Goal: Task Accomplishment & Management: Manage account settings

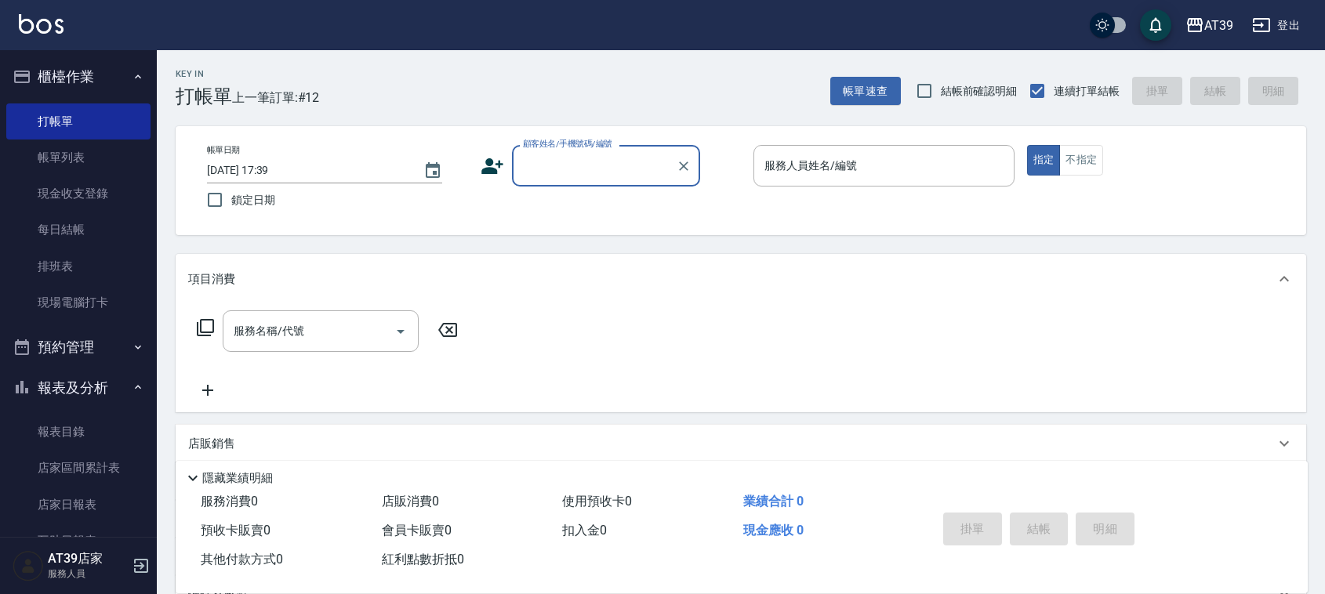
click at [627, 171] on input "顧客姓名/手機號碼/編號" at bounding box center [594, 165] width 150 height 27
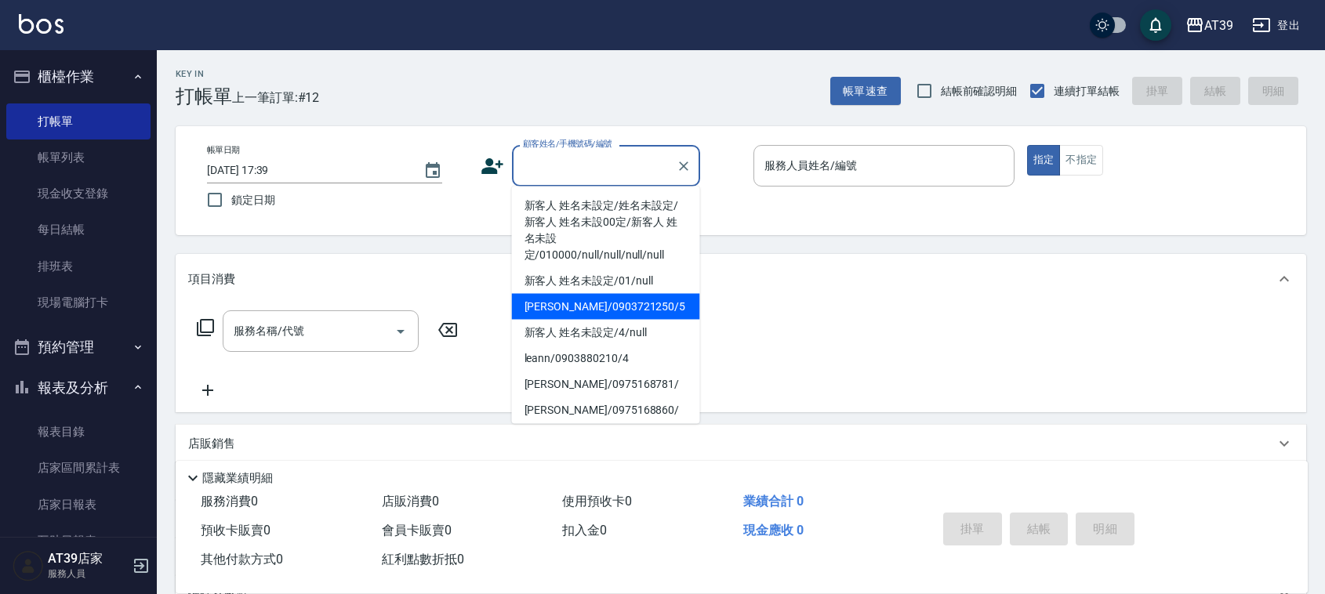
click at [589, 298] on li "Alan/0903721250/5" at bounding box center [606, 307] width 188 height 26
type input "Alan/0903721250/5"
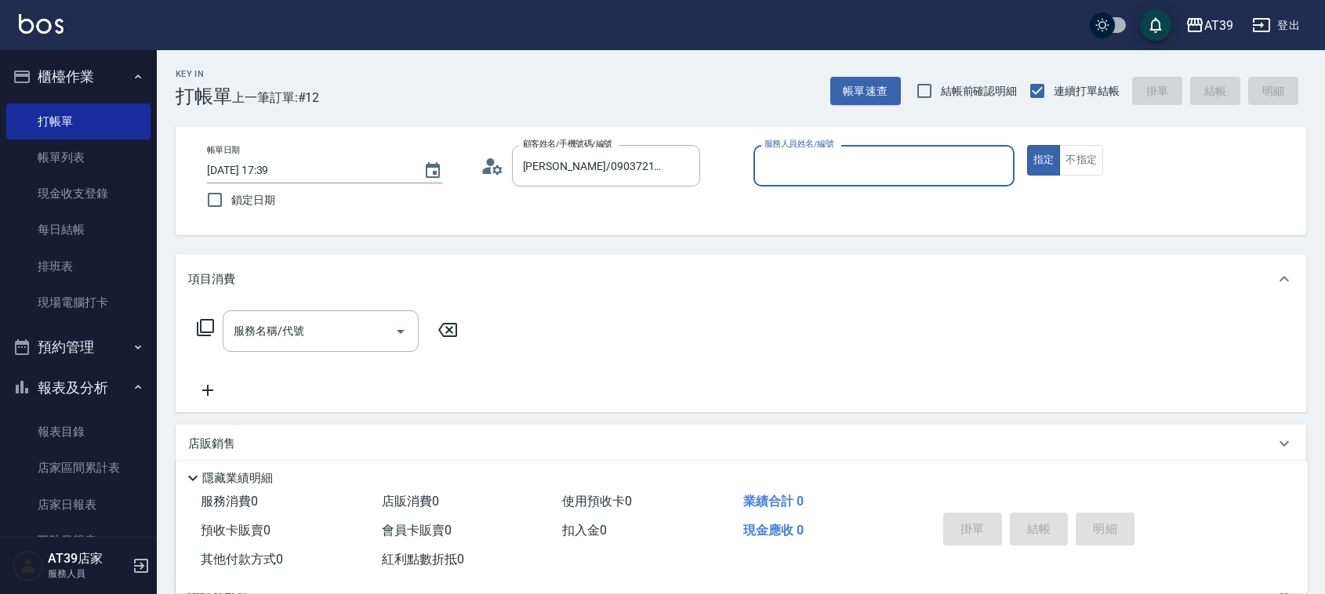
type input "愷爾-5"
click at [1082, 154] on button "不指定" at bounding box center [1081, 160] width 44 height 31
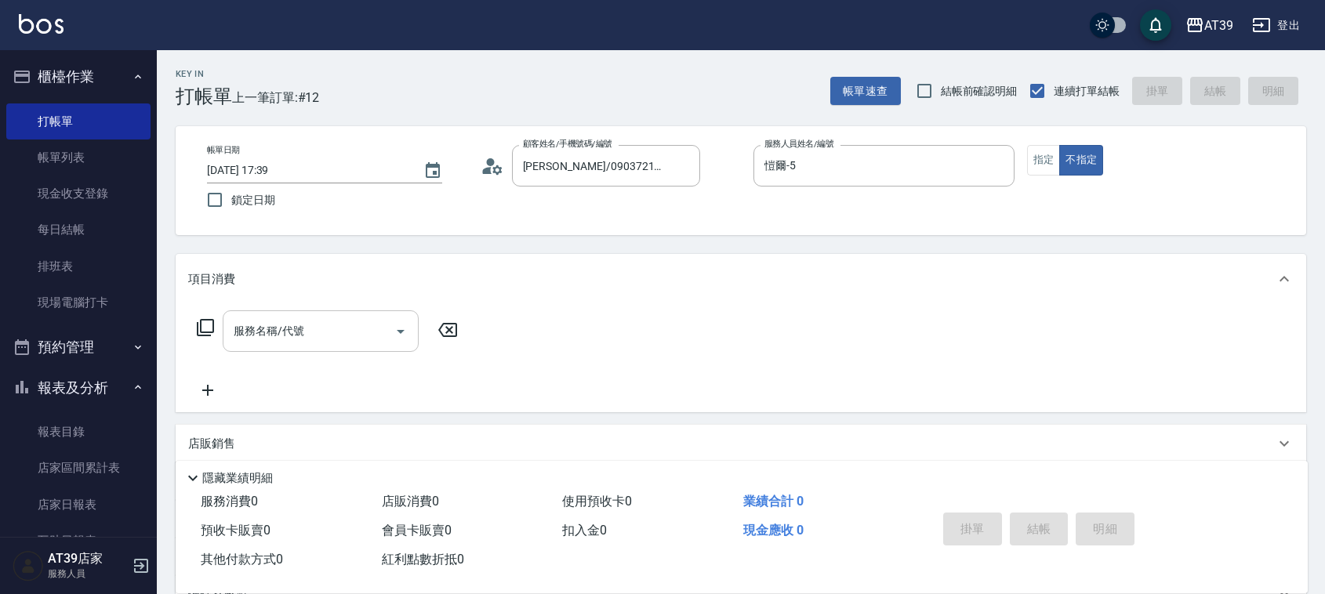
click at [281, 339] on input "服務名稱/代號" at bounding box center [309, 330] width 158 height 27
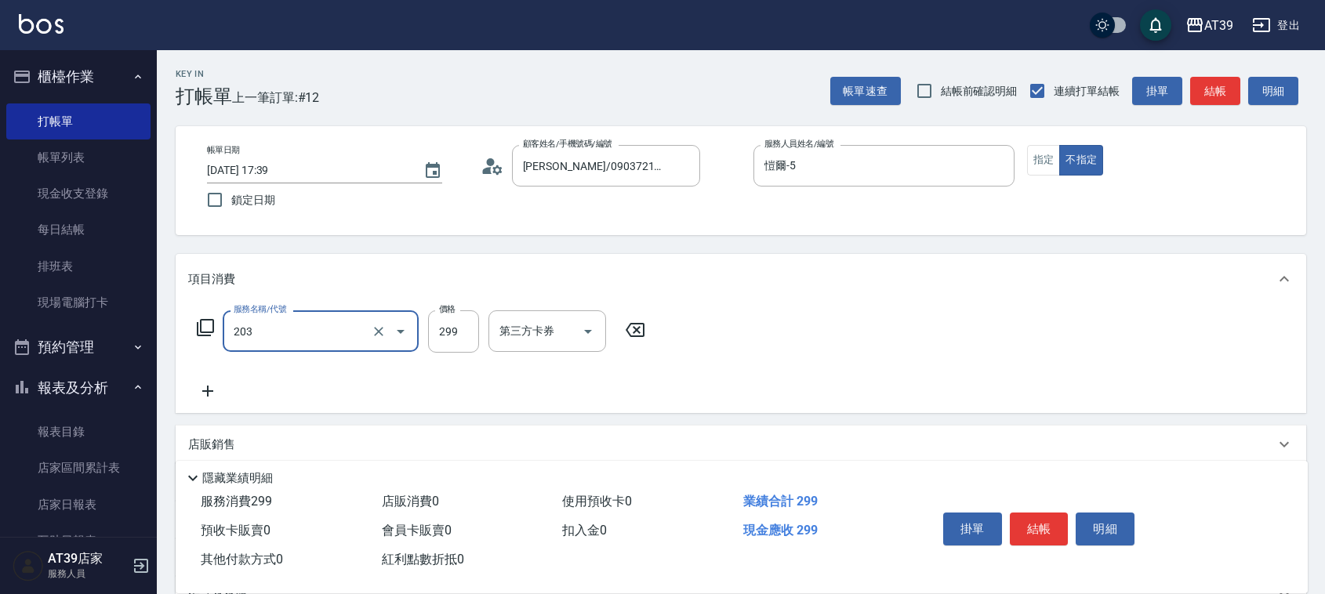
type input "B級洗+剪(203)"
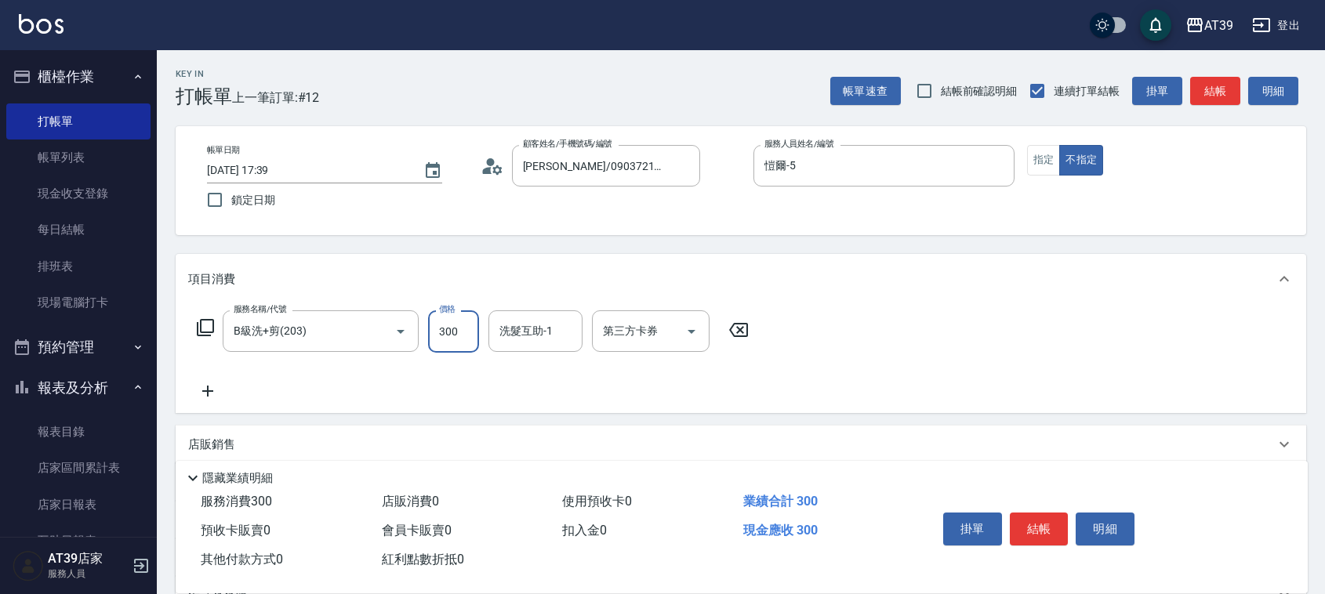
type input "300"
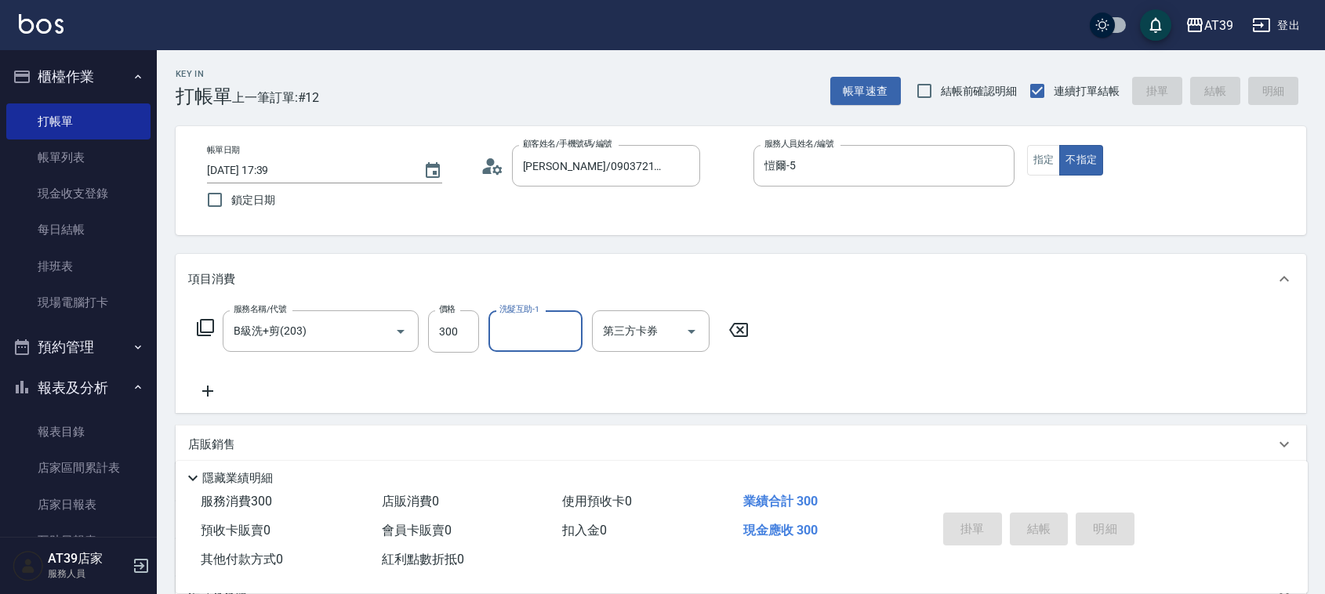
type input "2025/09/17 19:54"
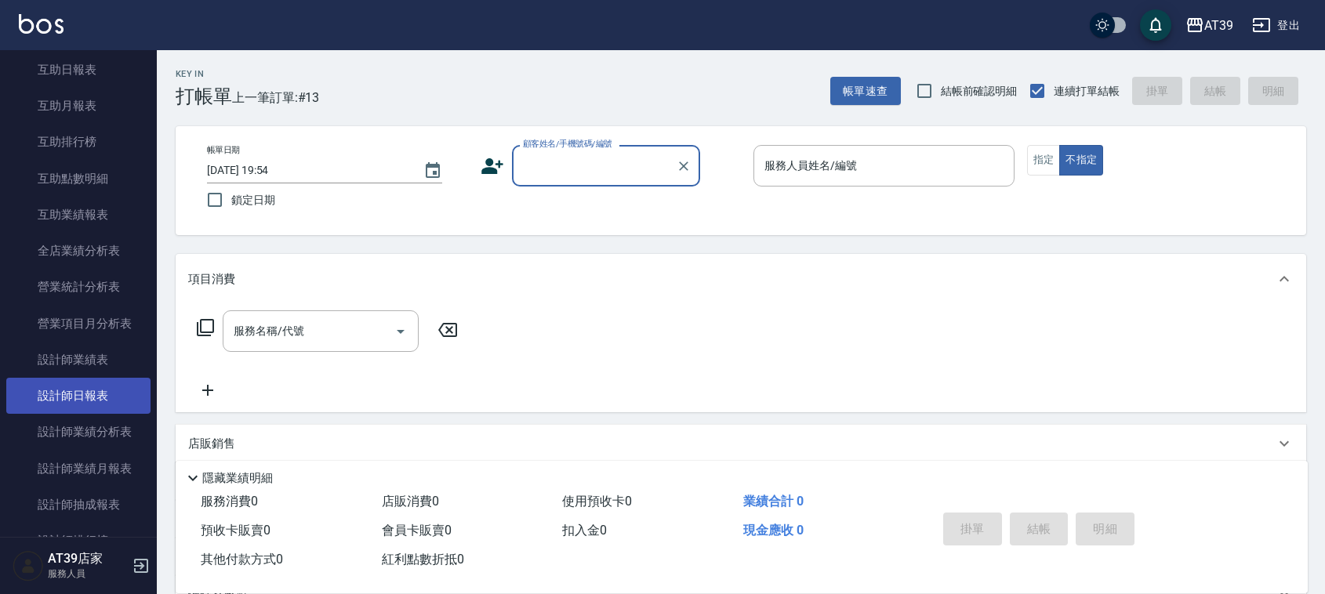
scroll to position [490, 0]
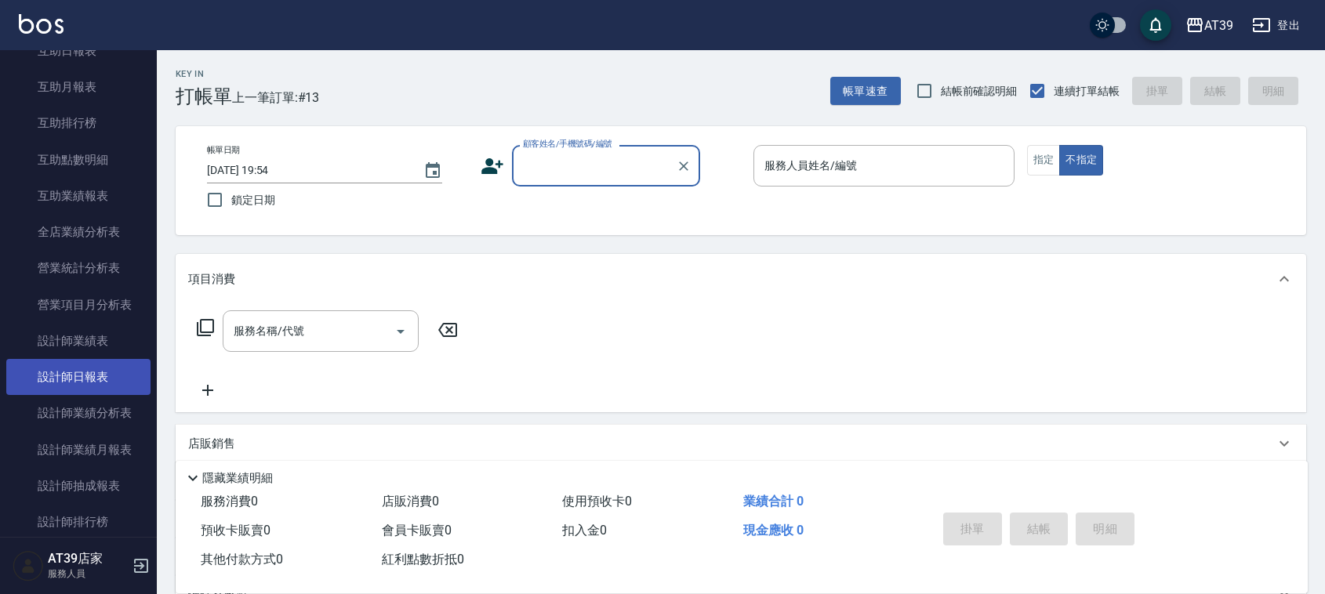
click at [114, 376] on link "設計師日報表" at bounding box center [78, 377] width 144 height 36
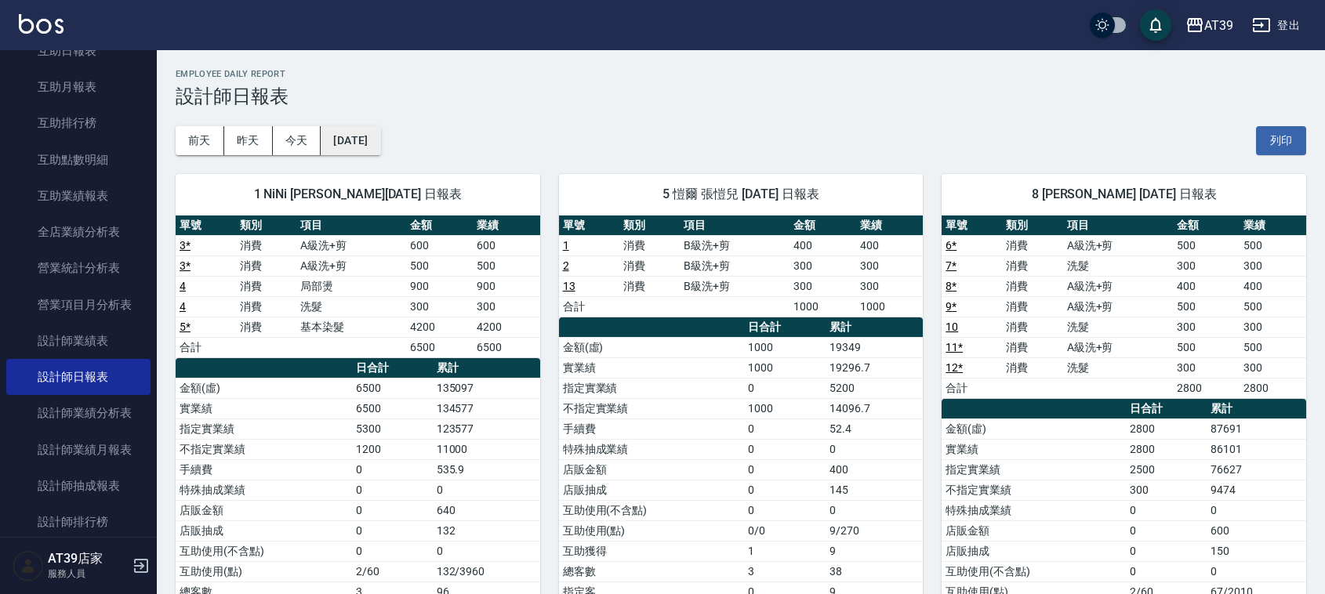
click at [354, 128] on button "2025/09/17" at bounding box center [351, 140] width 60 height 29
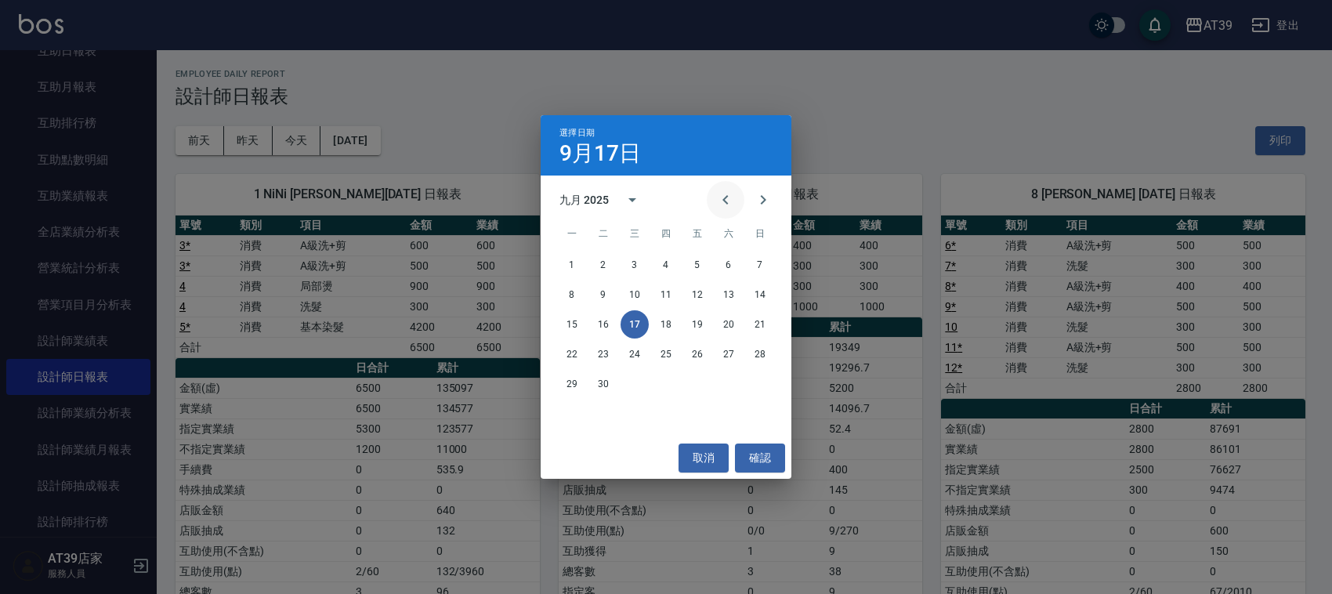
click at [723, 204] on icon "Previous month" at bounding box center [725, 199] width 19 height 19
click at [752, 314] on button "17" at bounding box center [760, 324] width 28 height 28
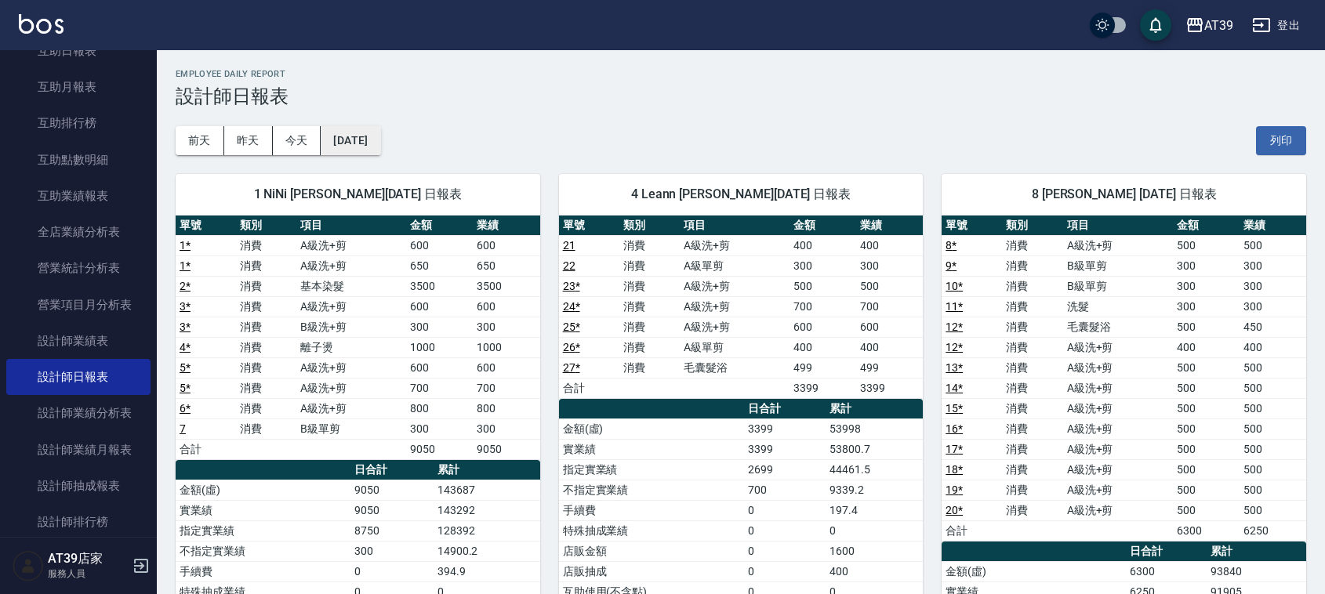
click at [364, 126] on button "2025/08/17" at bounding box center [351, 140] width 60 height 29
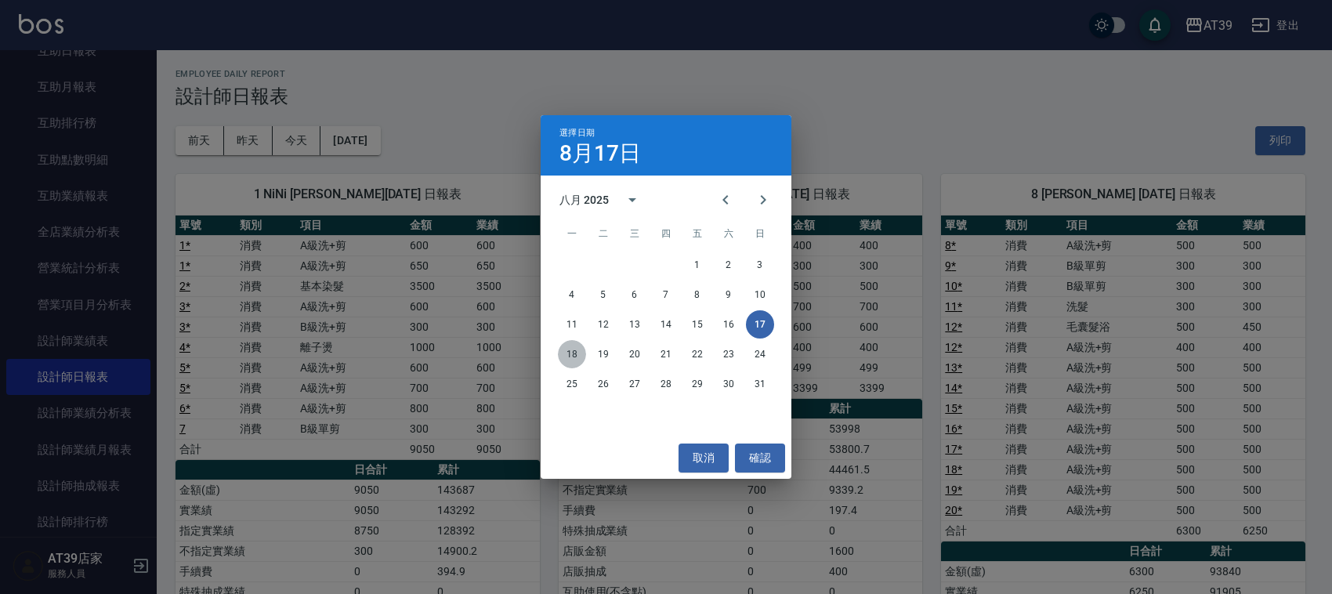
click at [567, 346] on button "18" at bounding box center [572, 354] width 28 height 28
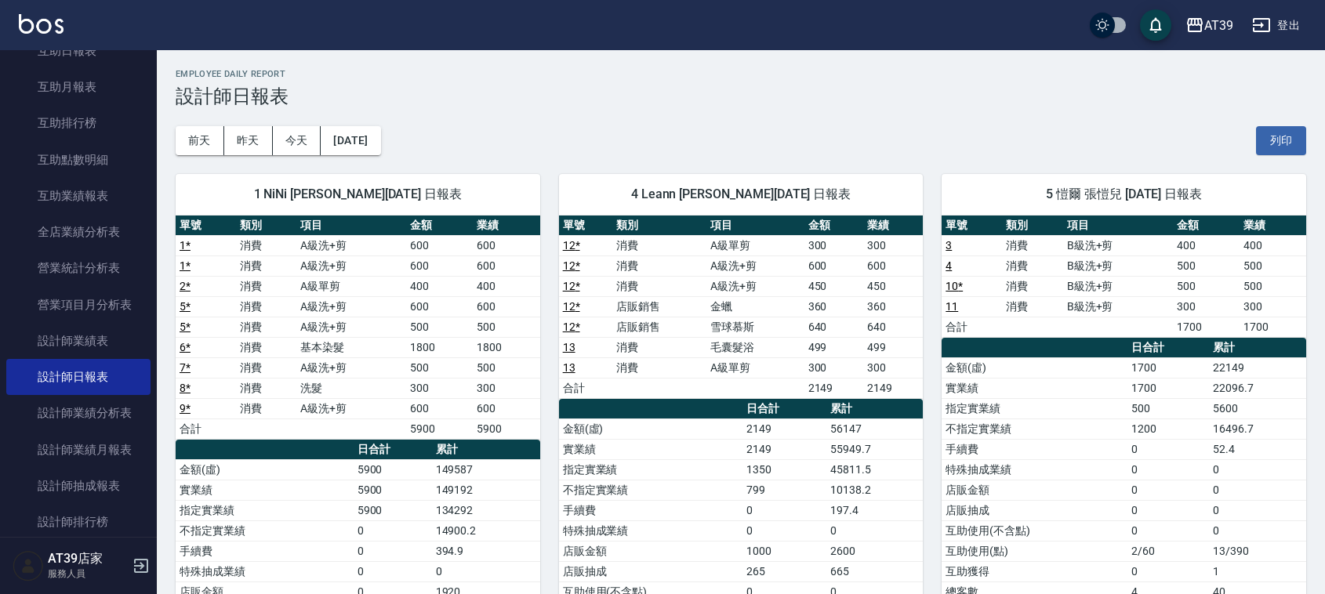
click at [40, 20] on img at bounding box center [41, 24] width 45 height 20
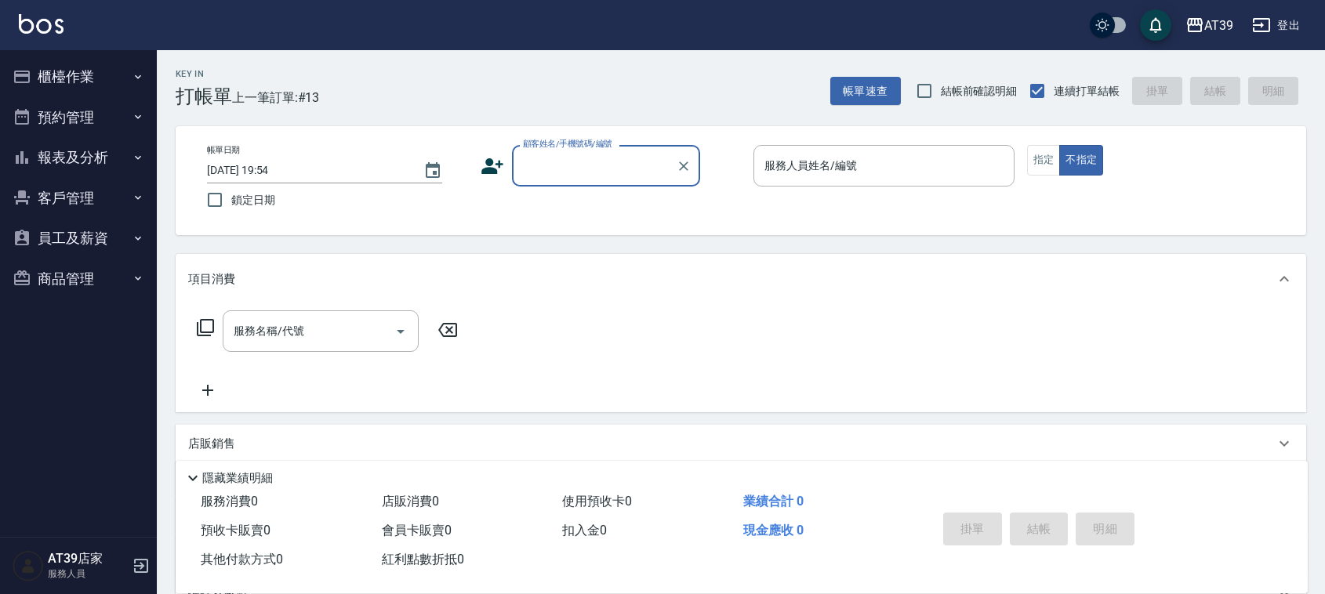
click at [110, 158] on button "報表及分析" at bounding box center [78, 157] width 144 height 41
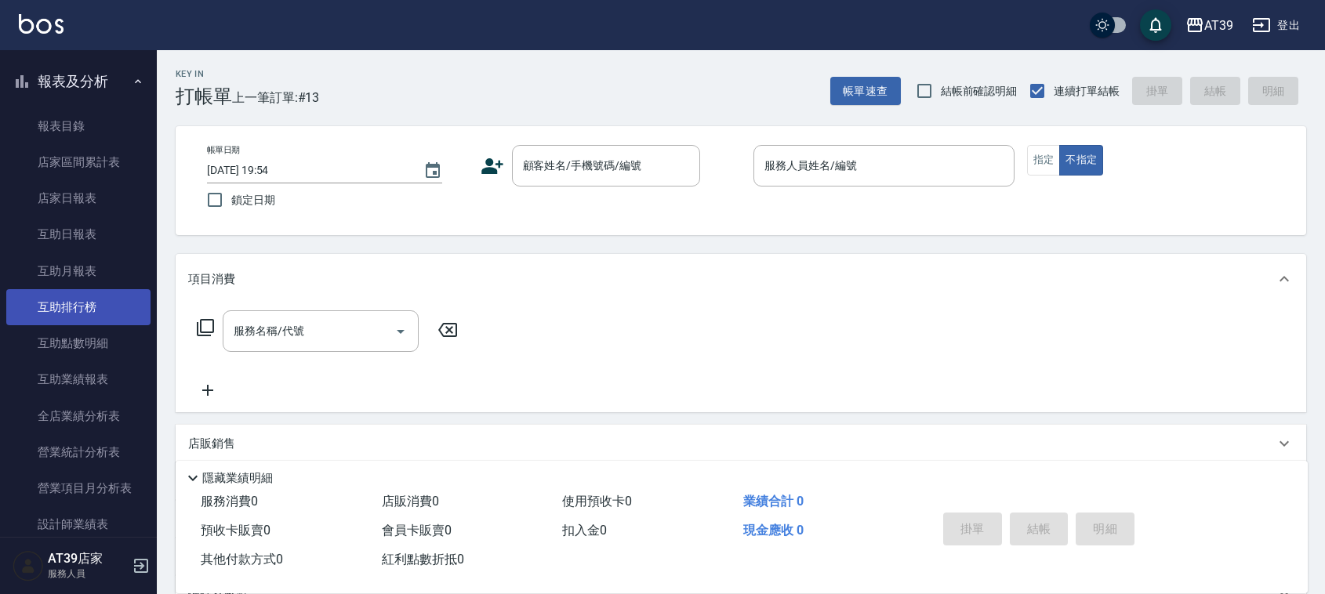
scroll to position [196, 0]
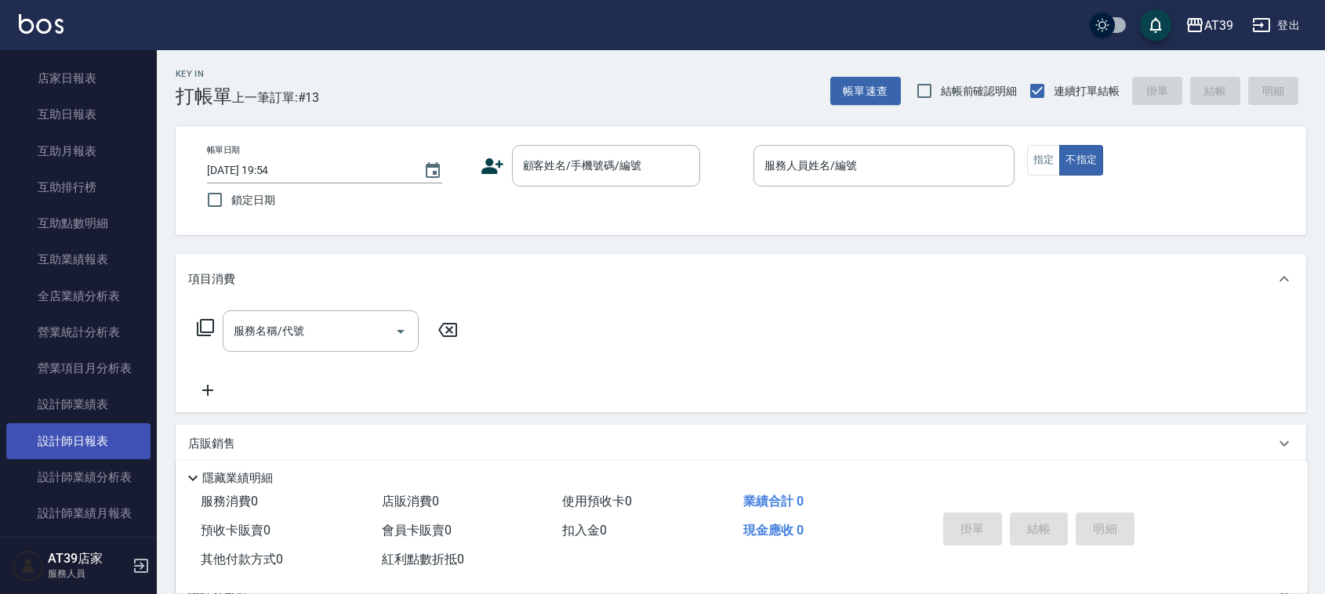
click at [92, 430] on link "設計師日報表" at bounding box center [78, 441] width 144 height 36
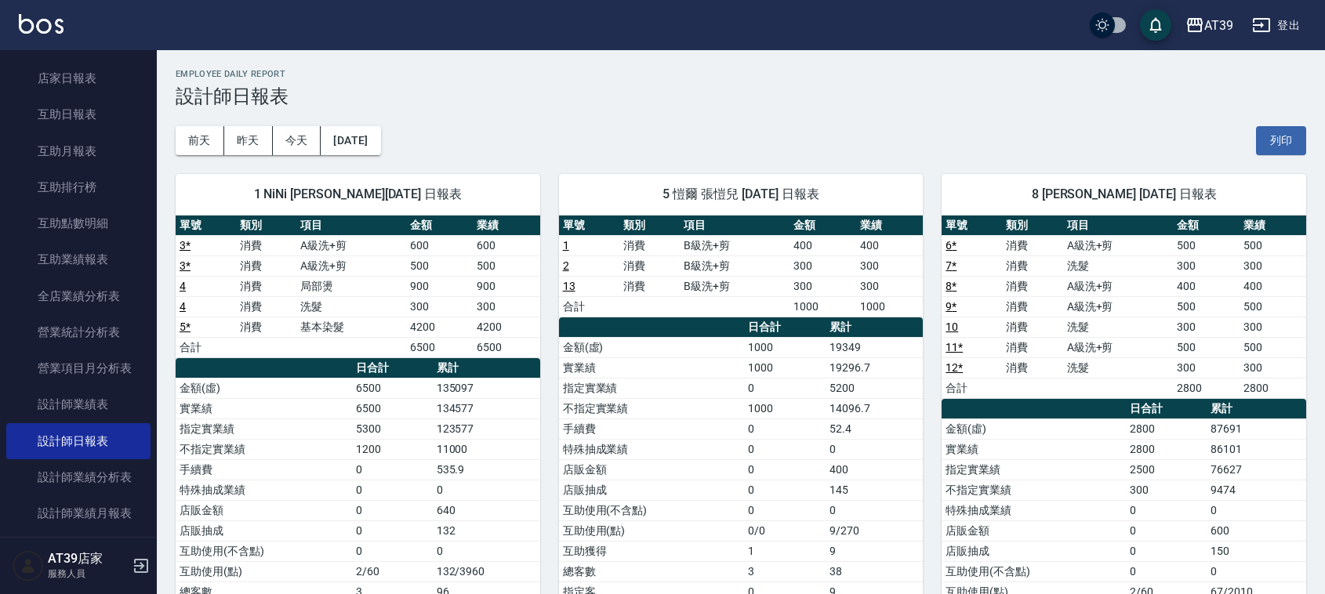
click at [572, 287] on link "13" at bounding box center [569, 286] width 13 height 13
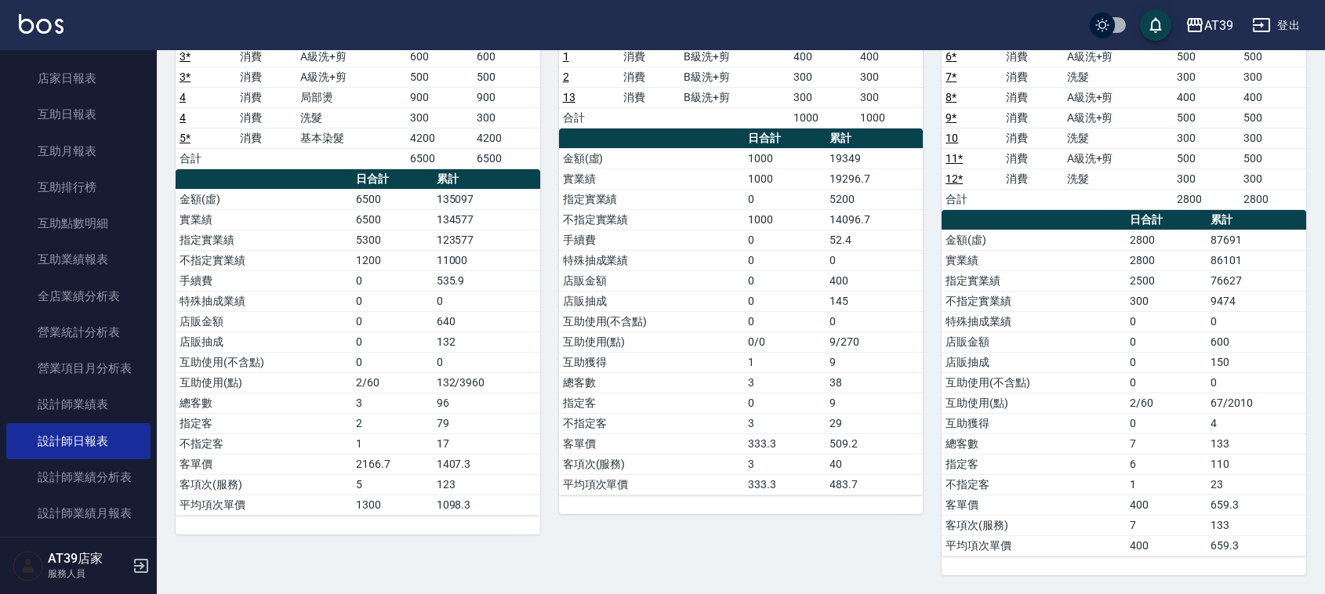
click at [38, 33] on img at bounding box center [41, 24] width 45 height 20
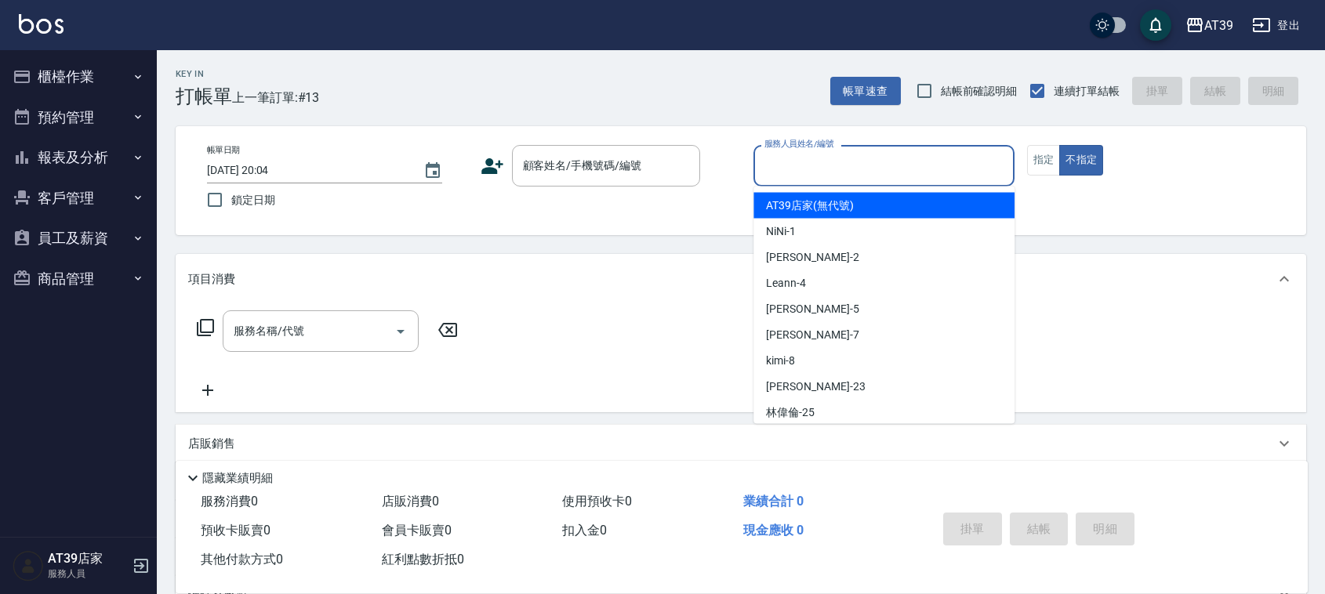
click at [839, 174] on input "服務人員姓名/編號" at bounding box center [883, 165] width 247 height 27
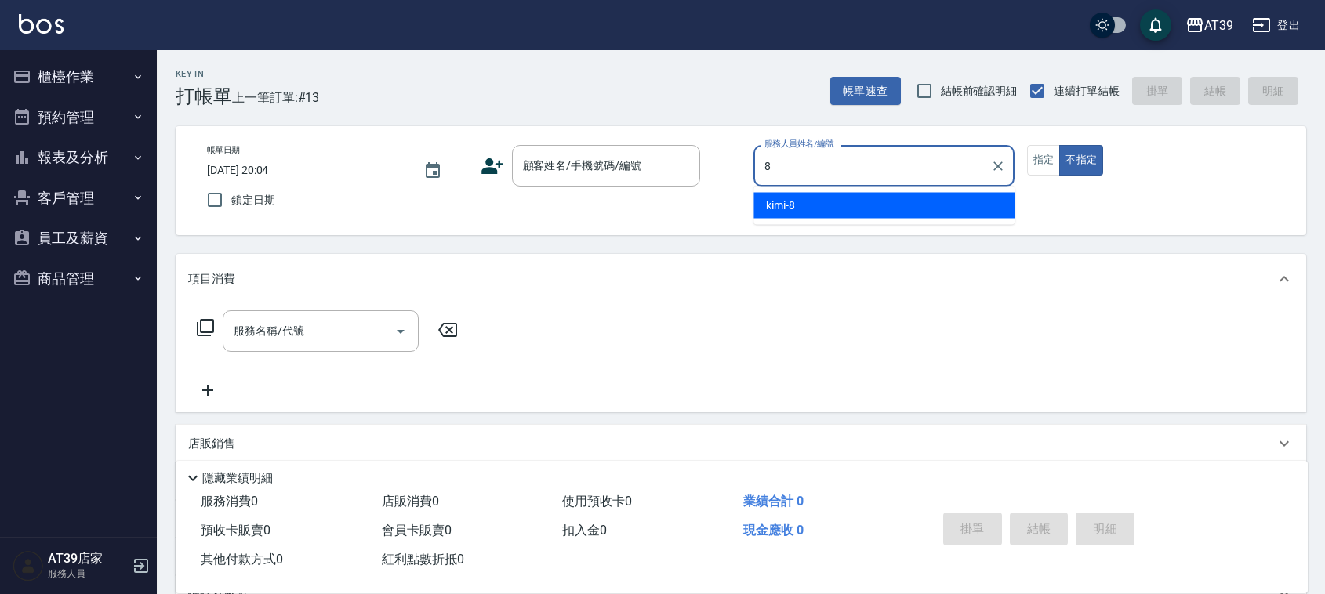
click at [865, 209] on div "kimi -8" at bounding box center [883, 206] width 261 height 26
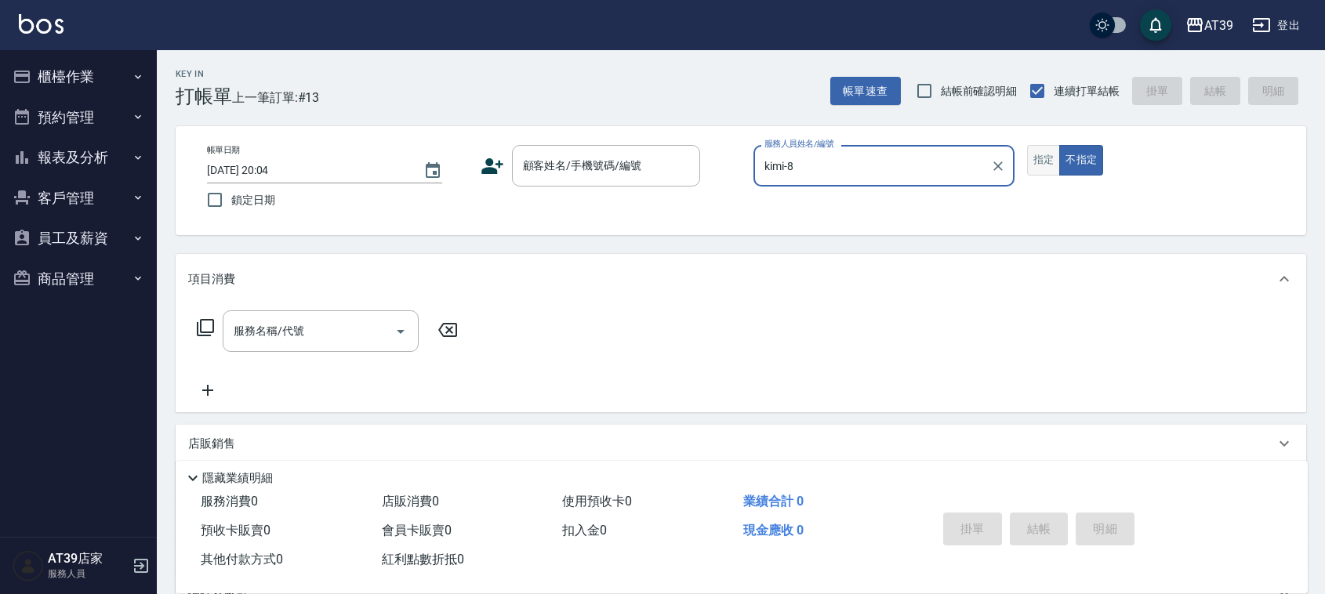
type input "kimi-8"
click at [1027, 166] on button "指定" at bounding box center [1044, 160] width 34 height 31
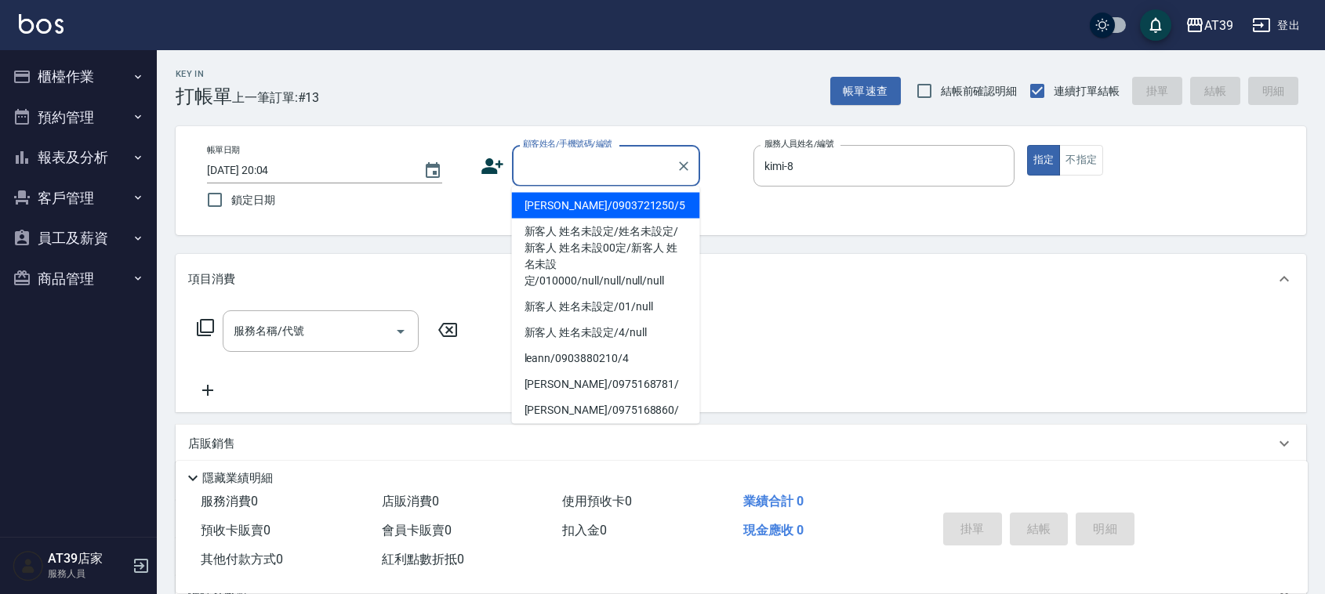
click at [574, 162] on input "顧客姓名/手機號碼/編號" at bounding box center [594, 165] width 150 height 27
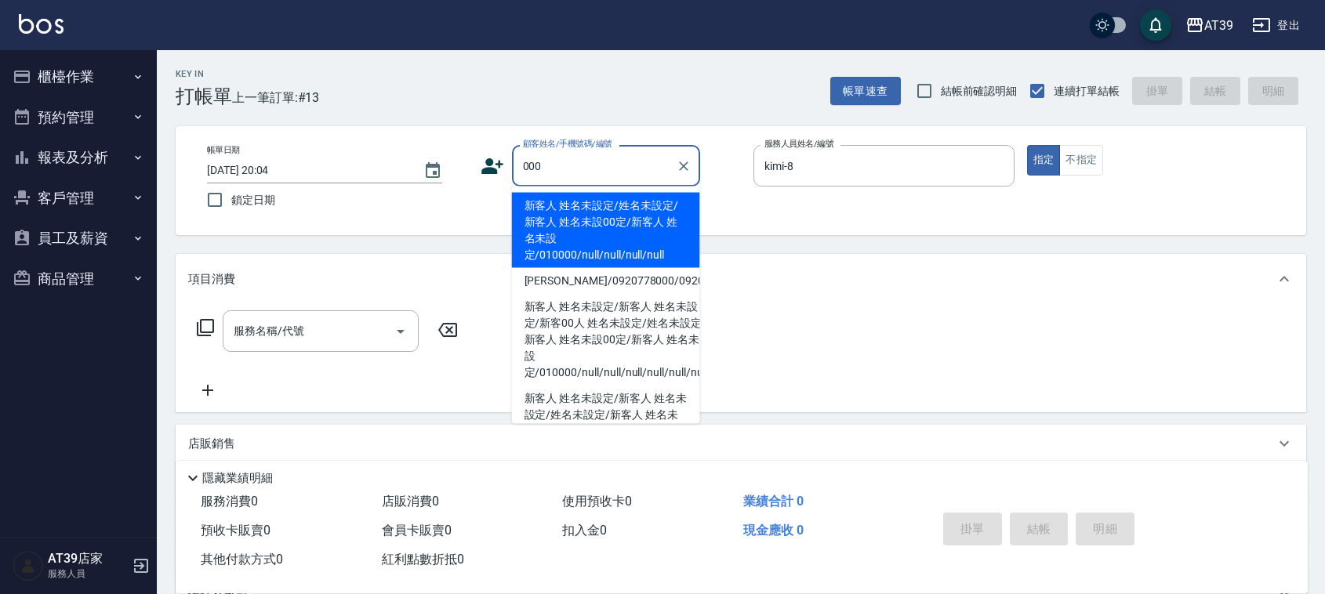
click at [590, 232] on li "新客人 姓名未設定/姓名未設定/新客人 姓名未設00定/新客人 姓名未設定/010000/null/null/null/null" at bounding box center [606, 230] width 188 height 75
type input "新客人 姓名未設定/姓名未設定/新客人 姓名未設00定/新客人 姓名未設定/010000/null/null/null/null"
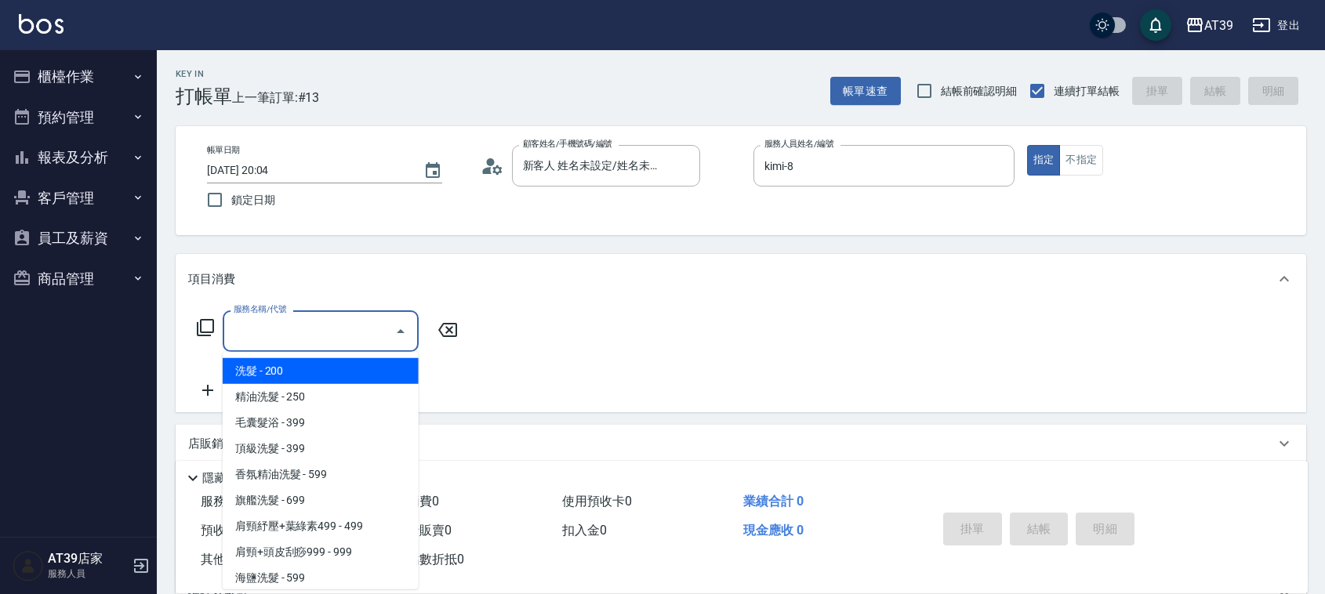
click at [292, 333] on div "服務名稱/代號 服務名稱/代號" at bounding box center [321, 331] width 196 height 42
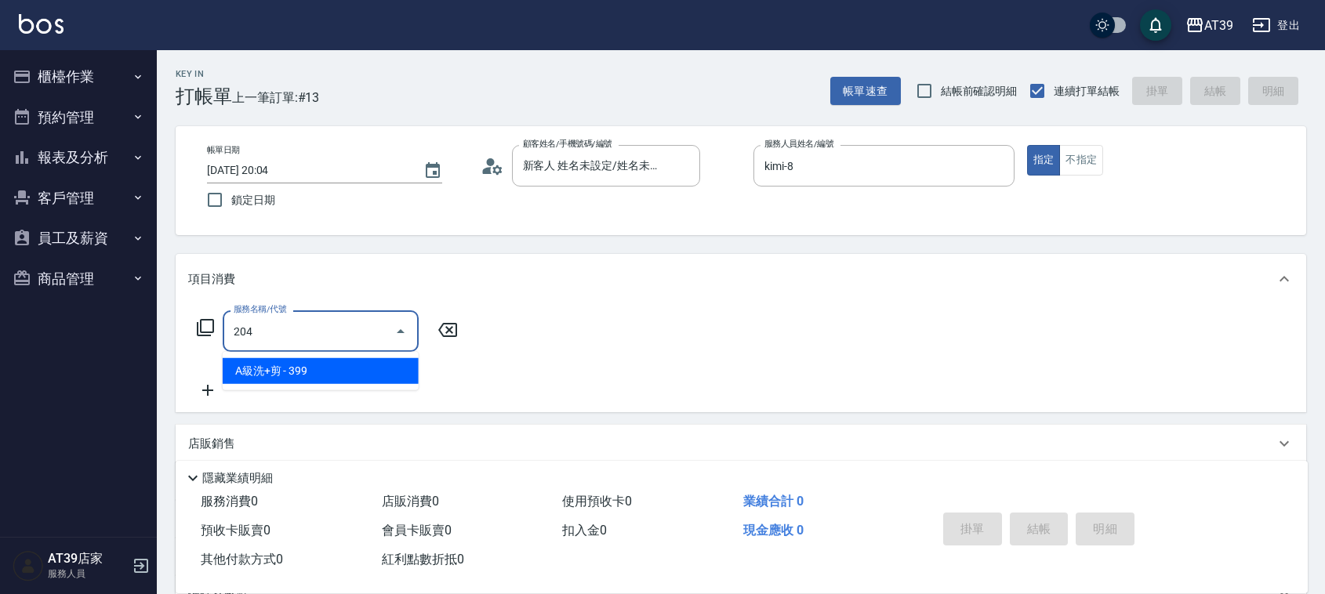
click at [335, 376] on span "A級洗+剪 - 399" at bounding box center [321, 371] width 196 height 26
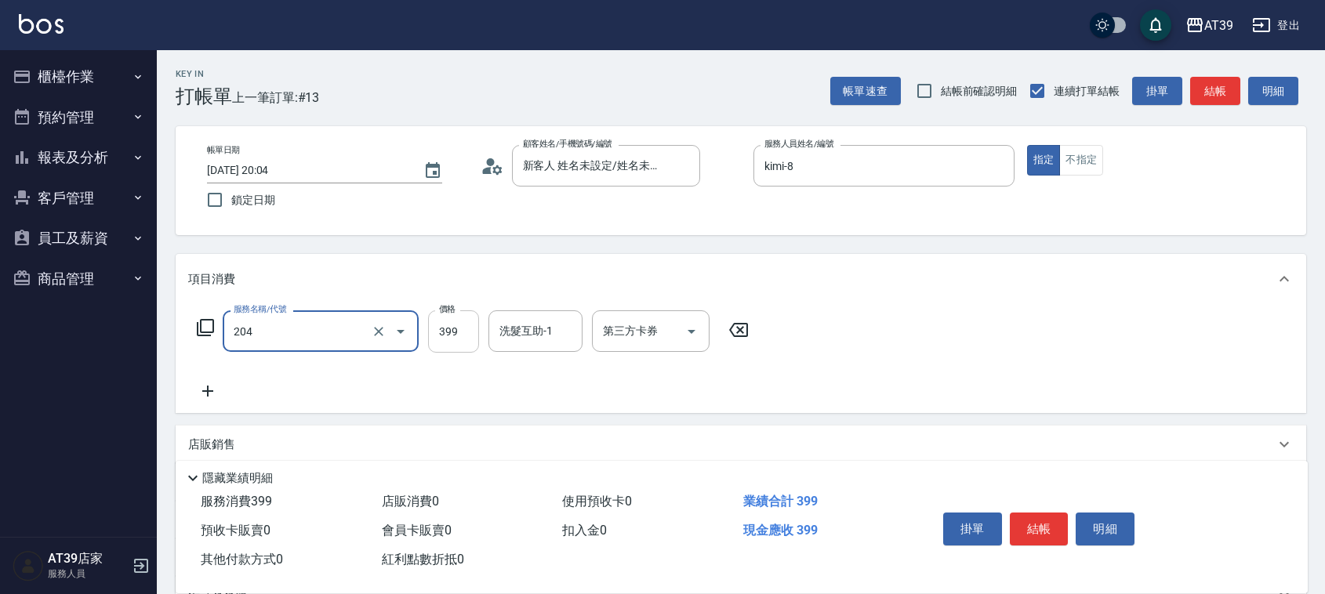
type input "A級洗+剪(204)"
click at [471, 324] on input "399" at bounding box center [453, 331] width 51 height 42
type input "500"
click at [1208, 81] on button "結帳" at bounding box center [1215, 91] width 50 height 29
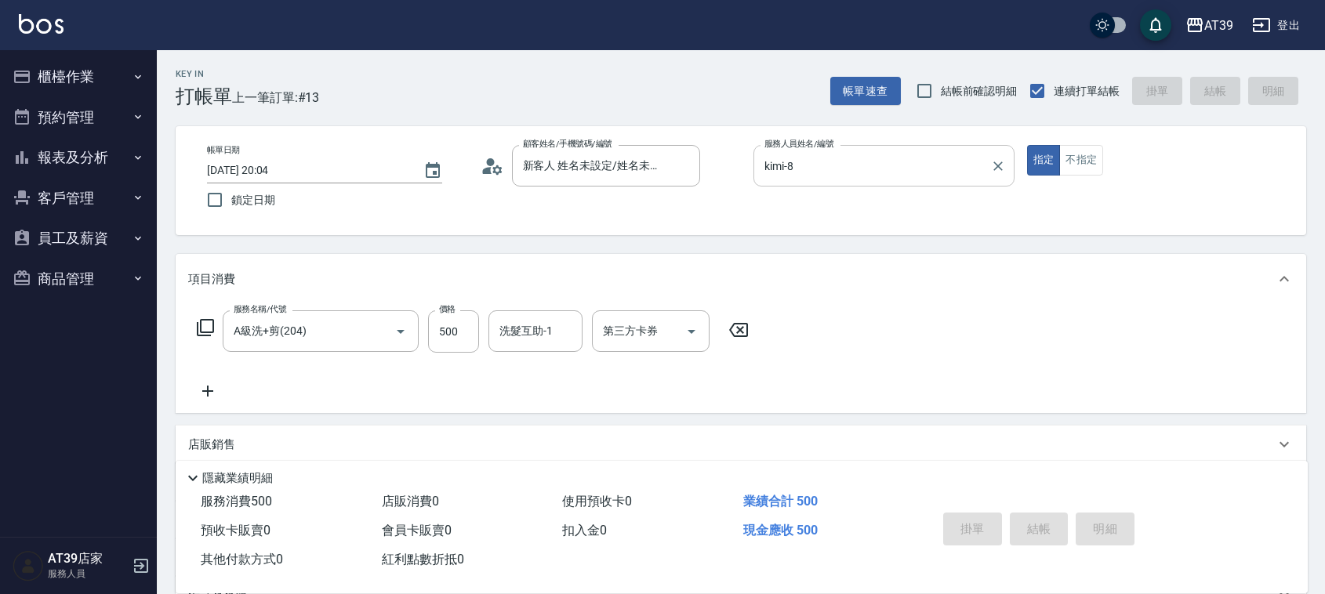
type input "2025/09/17 20:12"
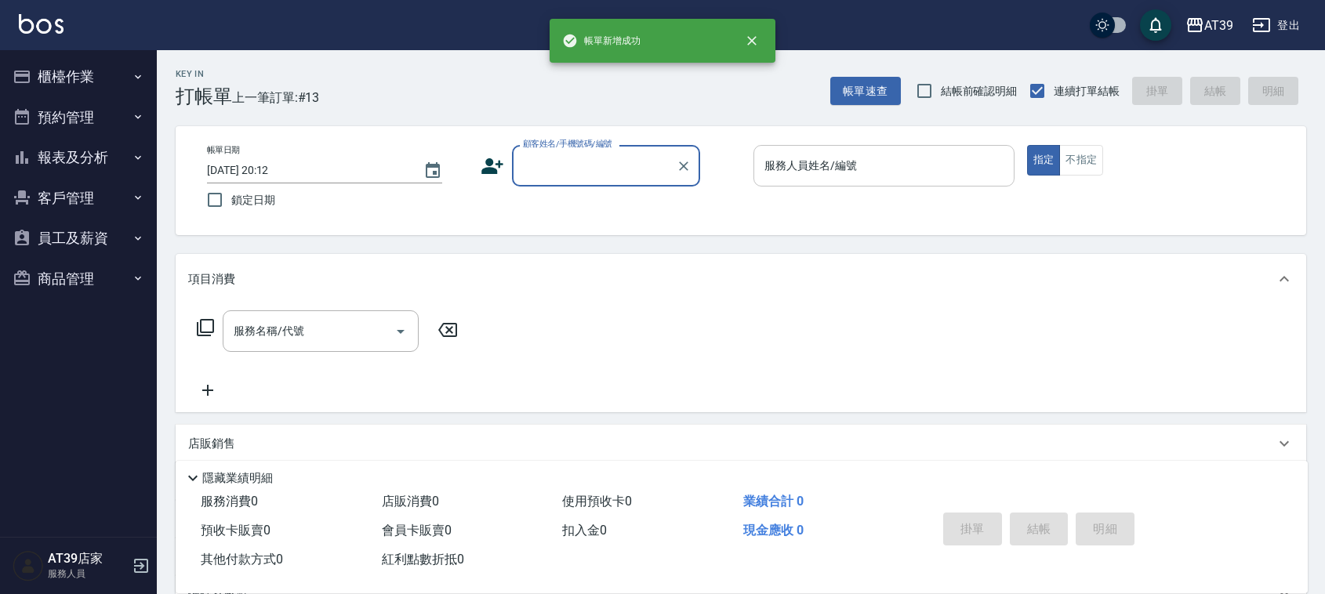
click at [813, 166] on div "服務人員姓名/編號 服務人員姓名/編號" at bounding box center [883, 166] width 261 height 42
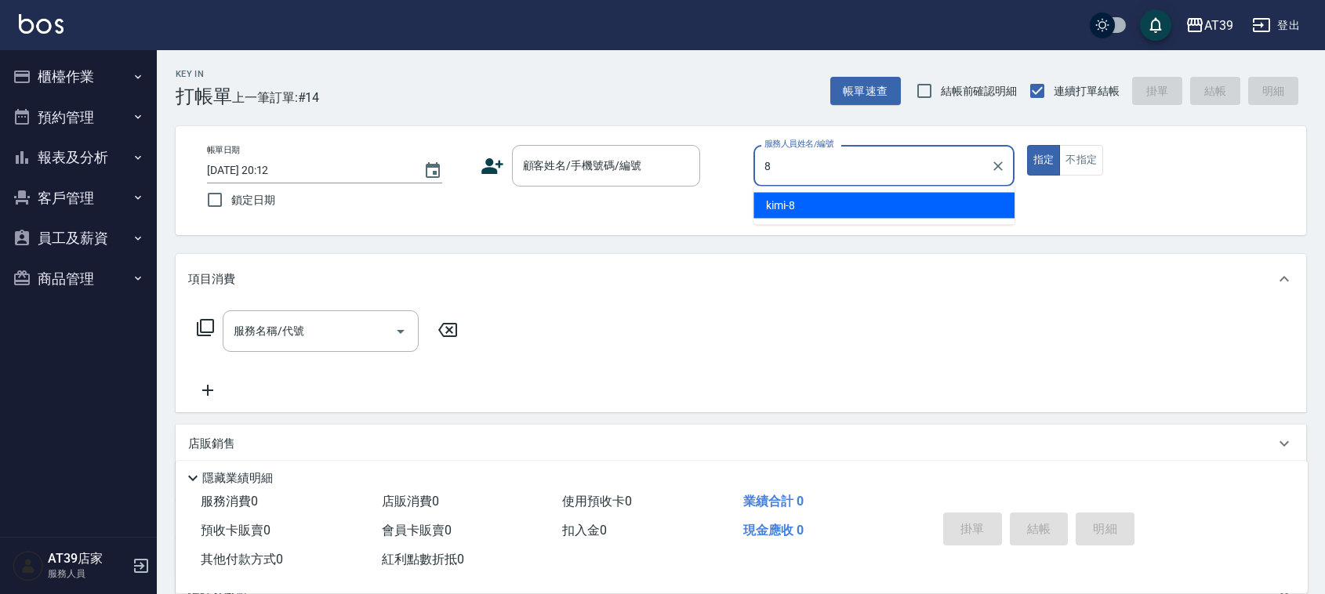
click at [820, 209] on div "kimi -8" at bounding box center [883, 206] width 261 height 26
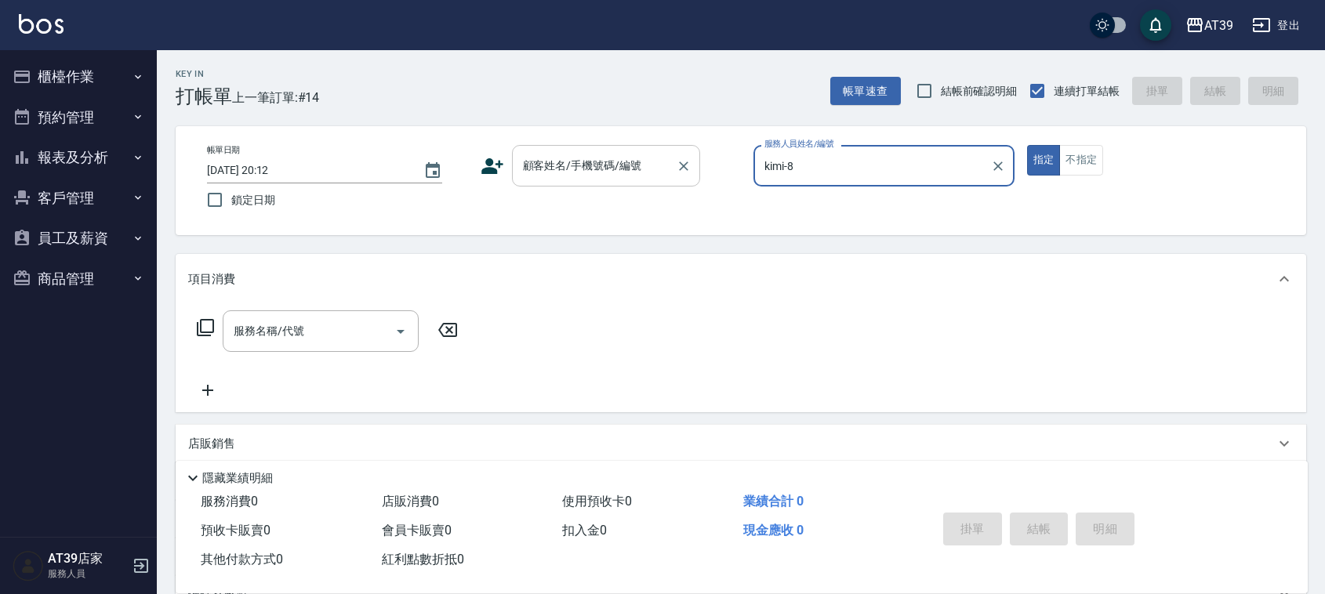
type input "kimi-8"
click at [596, 151] on div "顧客姓名/手機號碼/編號 顧客姓名/手機號碼/編號" at bounding box center [606, 166] width 188 height 42
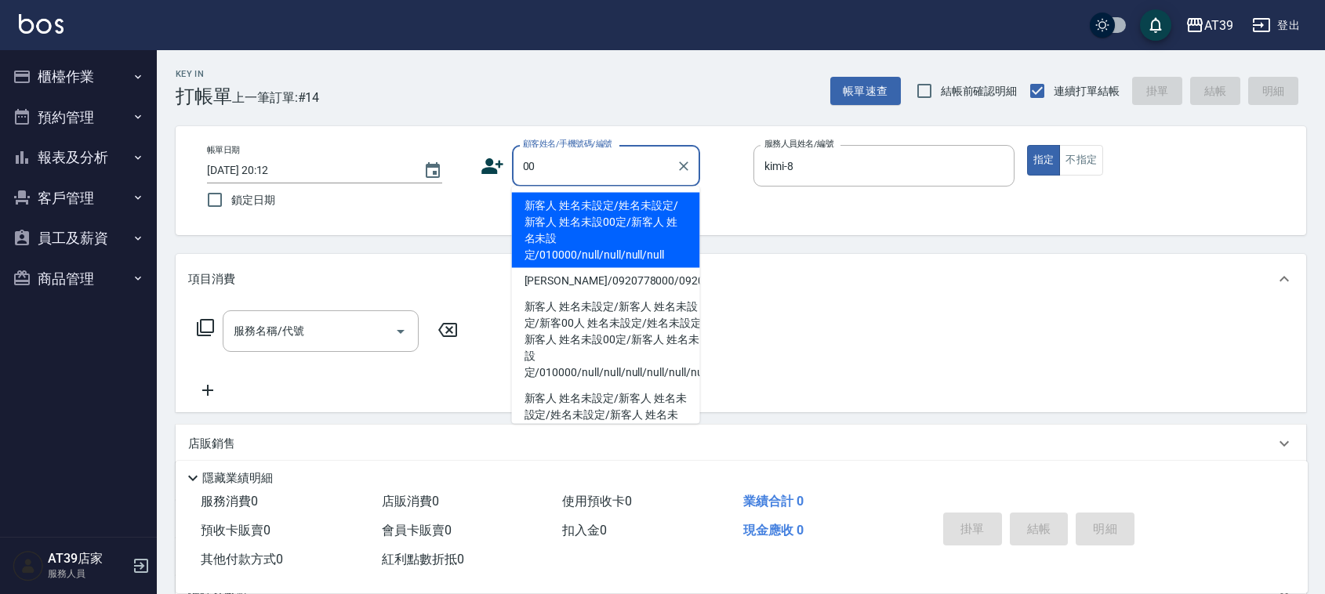
click at [596, 239] on li "新客人 姓名未設定/姓名未設定/新客人 姓名未設00定/新客人 姓名未設定/010000/null/null/null/null" at bounding box center [606, 230] width 188 height 75
type input "新客人 姓名未設定/姓名未設定/新客人 姓名未設00定/新客人 姓名未設定/010000/null/null/null/null"
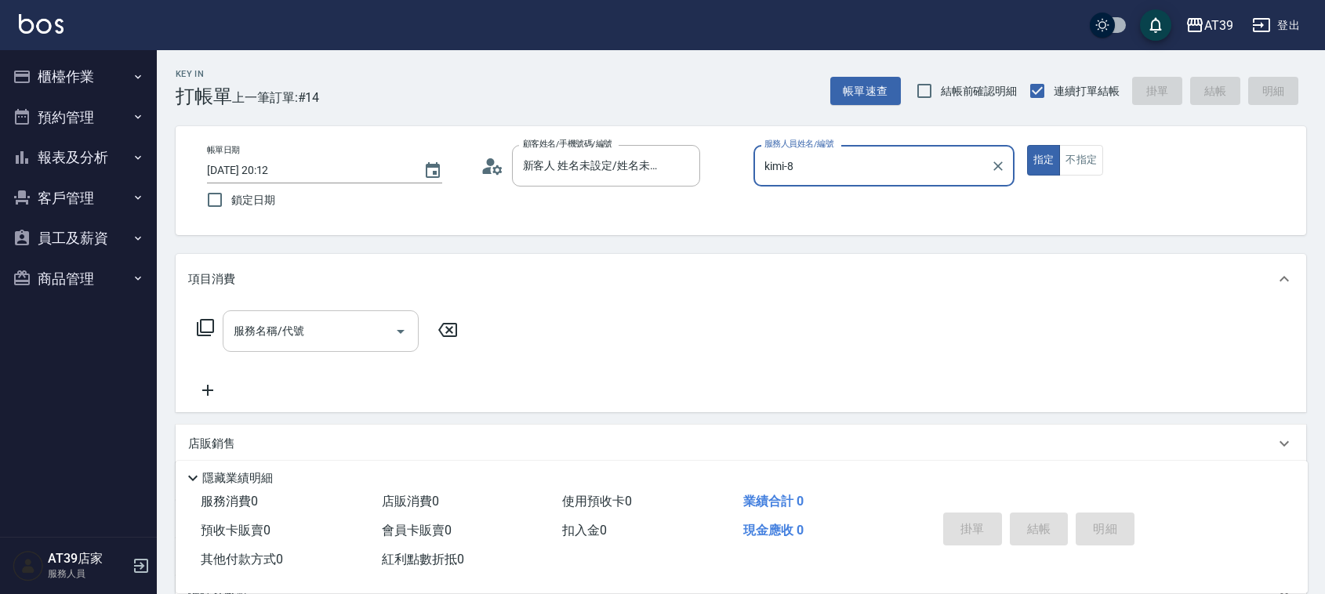
click at [311, 350] on div "服務名稱/代號" at bounding box center [321, 331] width 196 height 42
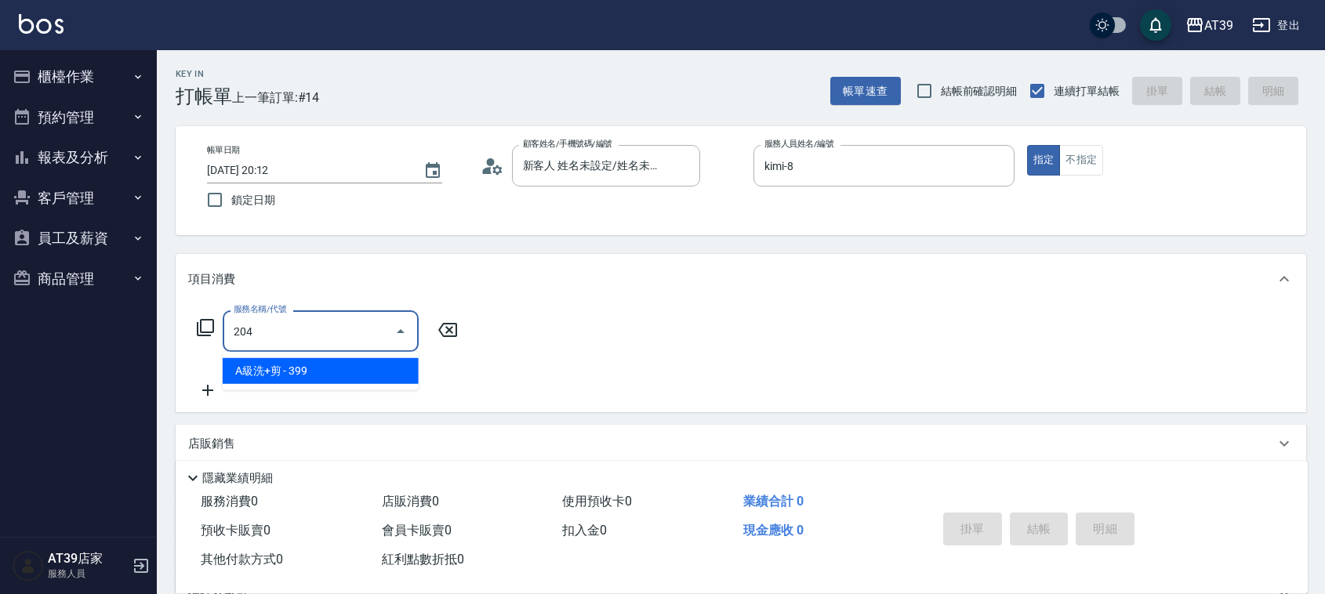
click at [327, 366] on span "A級洗+剪 - 399" at bounding box center [321, 371] width 196 height 26
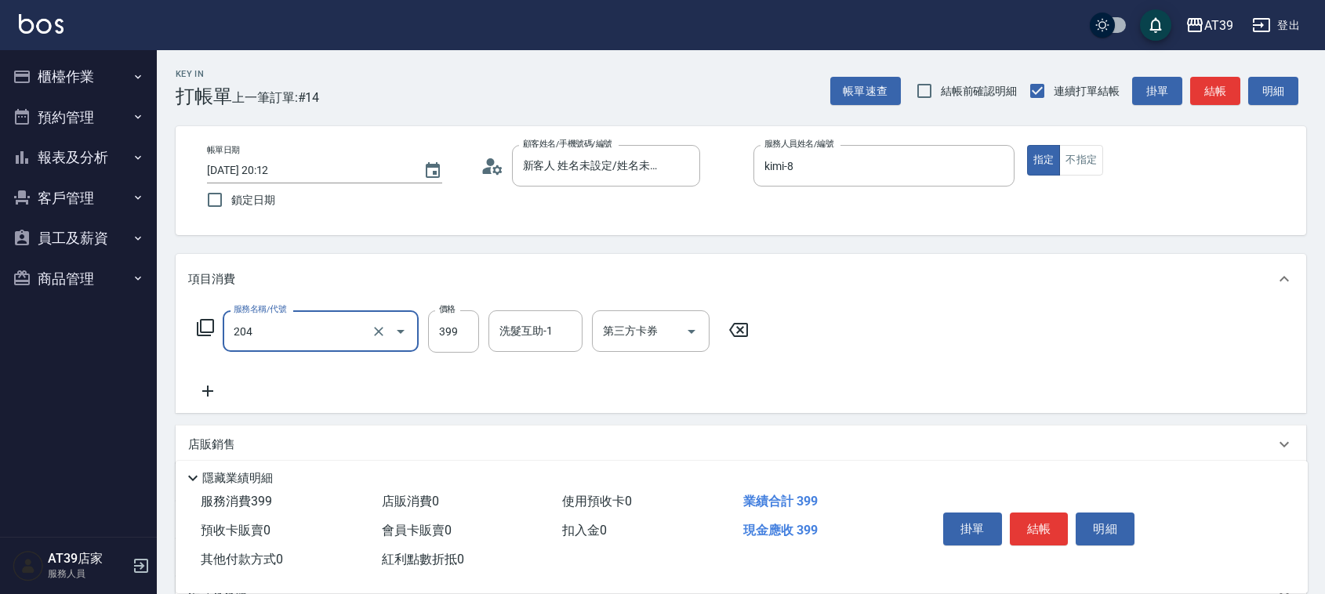
type input "A級洗+剪(204)"
click at [495, 308] on div "服務名稱/代號 A級洗+剪(204) 服務名稱/代號 價格 399 價格 洗髮互助-1 洗髮互助-1 第三方卡券 第三方卡券" at bounding box center [741, 358] width 1130 height 109
click at [463, 332] on input "399" at bounding box center [453, 331] width 51 height 42
type input "500"
drag, startPoint x: 1184, startPoint y: 102, endPoint x: 1197, endPoint y: 103, distance: 12.6
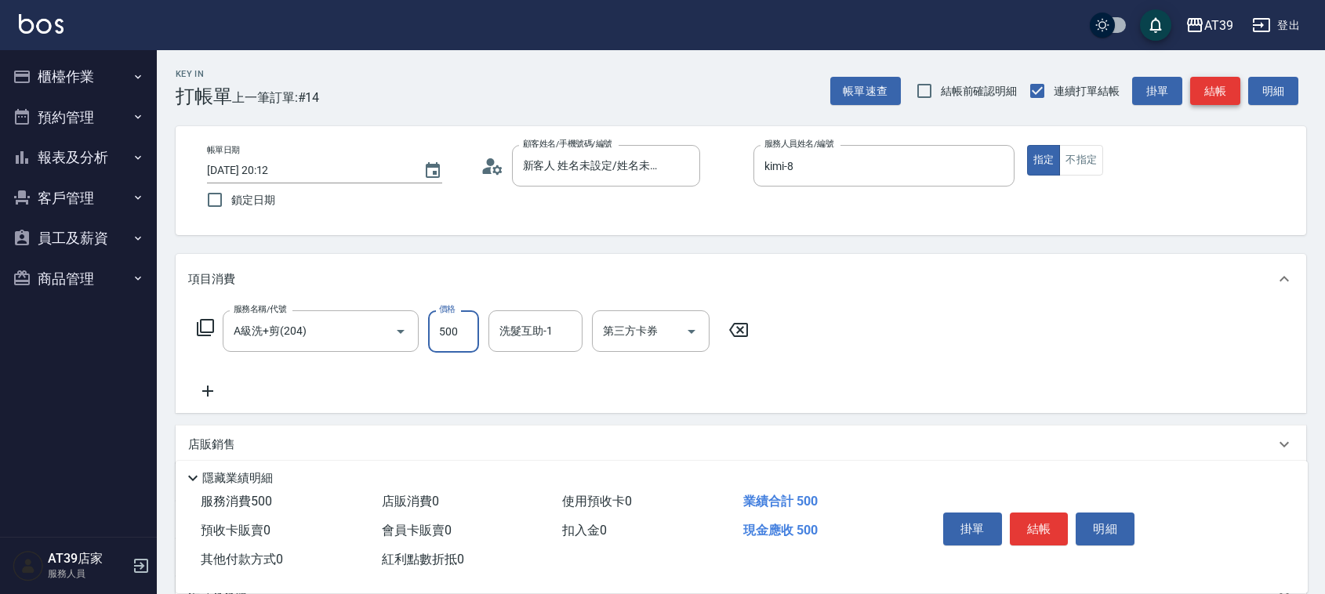
click at [1182, 102] on div "帳單速查 結帳前確認明細 連續打單結帳 掛單 結帳 明細" at bounding box center [1068, 90] width 476 height 33
click at [1213, 92] on button "結帳" at bounding box center [1215, 91] width 50 height 29
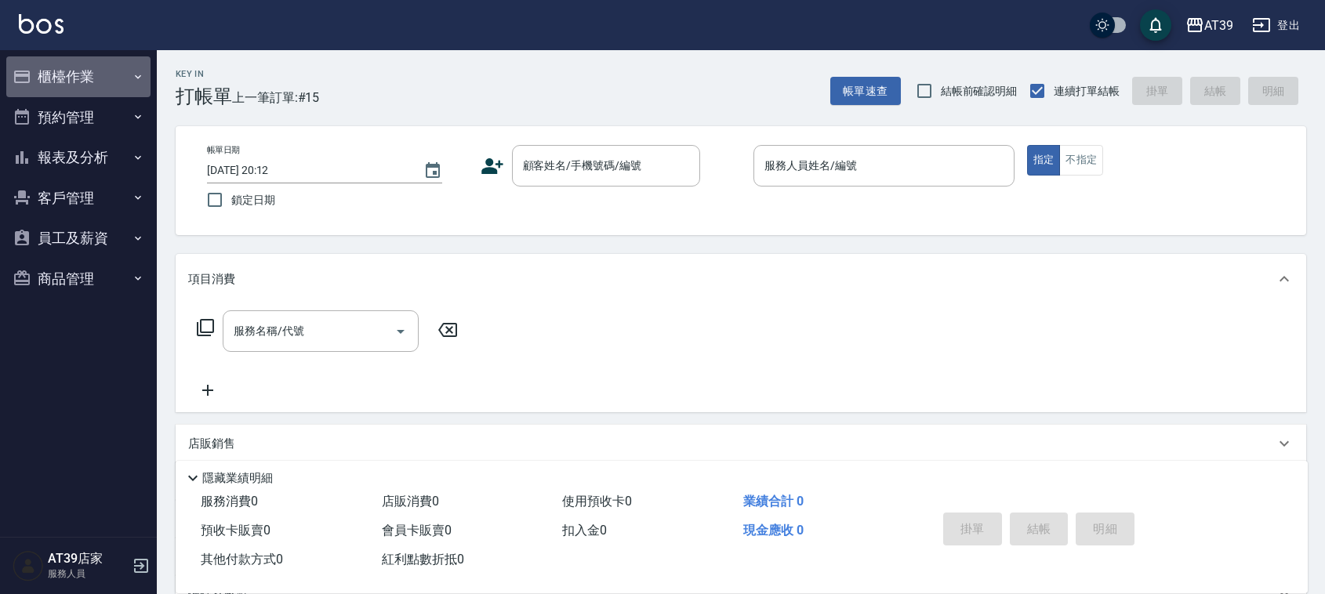
click at [85, 84] on button "櫃檯作業" at bounding box center [78, 76] width 144 height 41
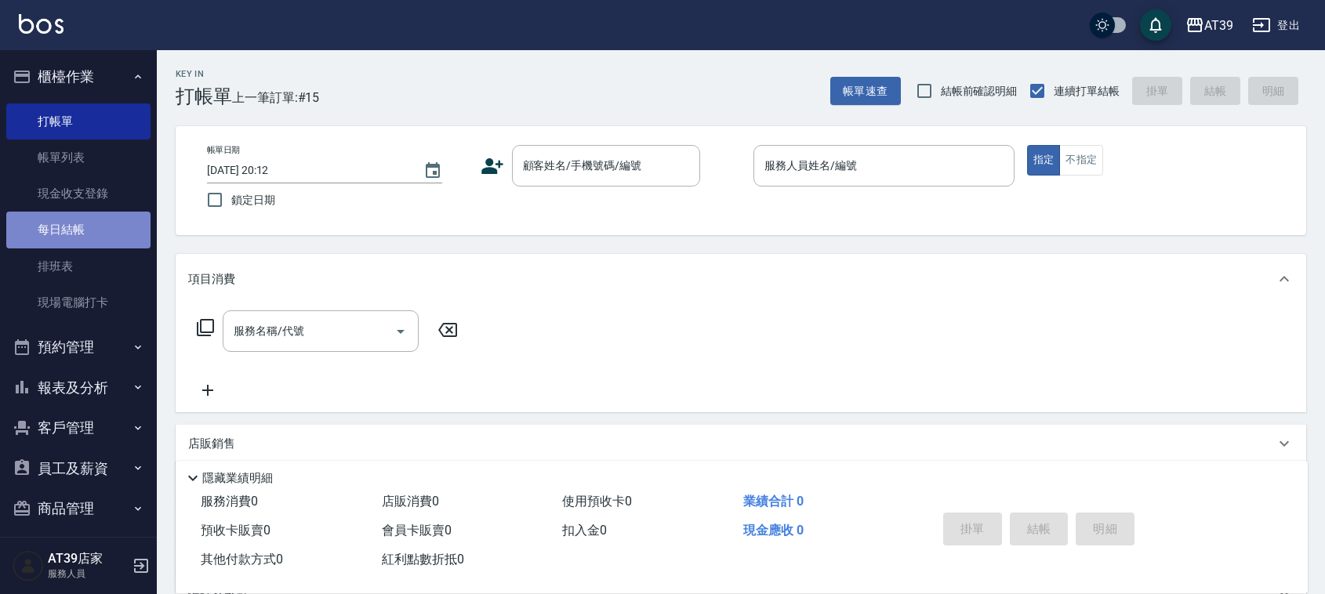
click at [80, 216] on link "每日結帳" at bounding box center [78, 230] width 144 height 36
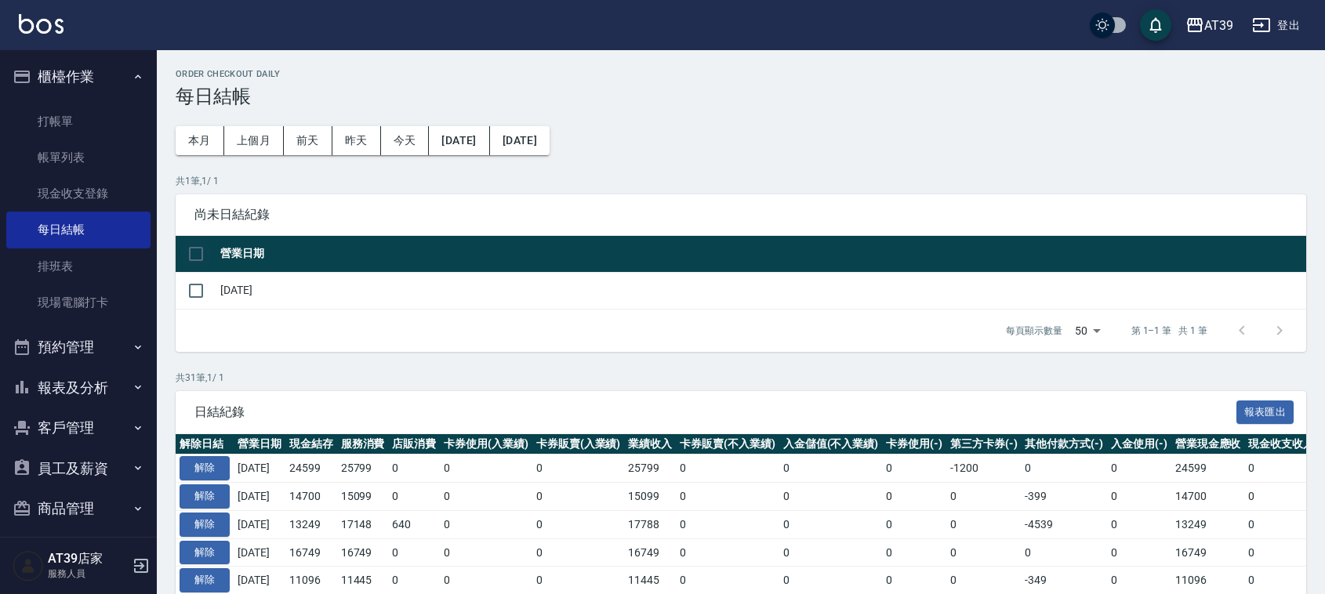
click at [192, 248] on input "checkbox" at bounding box center [195, 253] width 33 height 33
checkbox input "true"
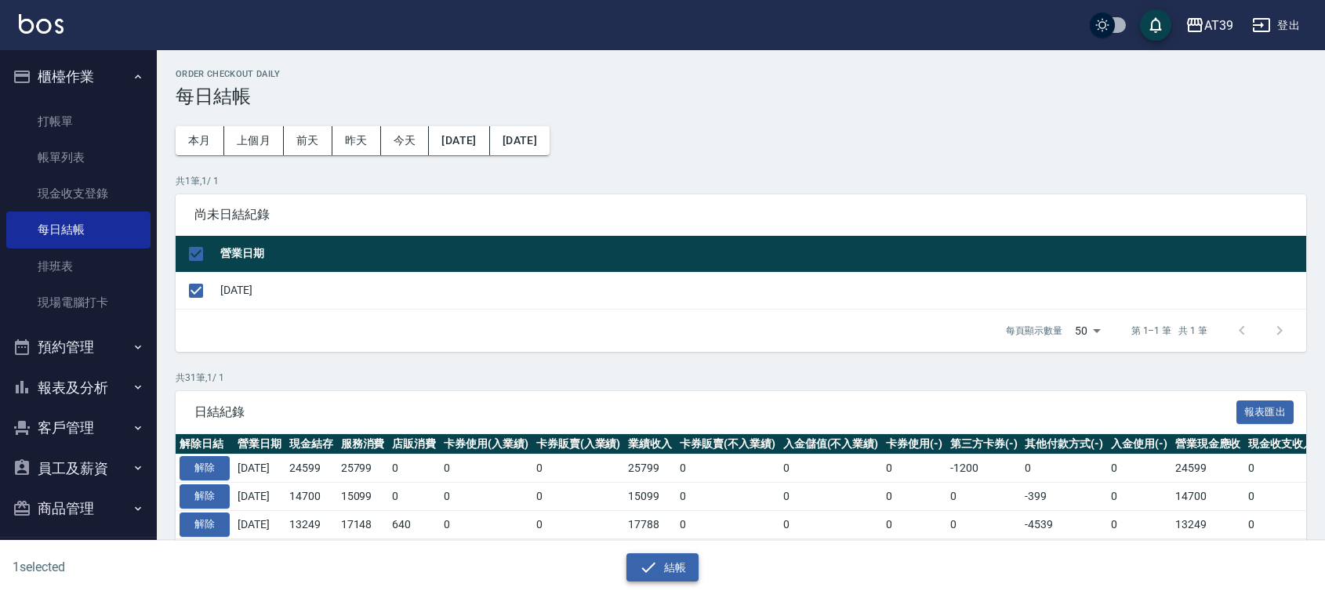
click at [692, 576] on button "結帳" at bounding box center [662, 567] width 73 height 29
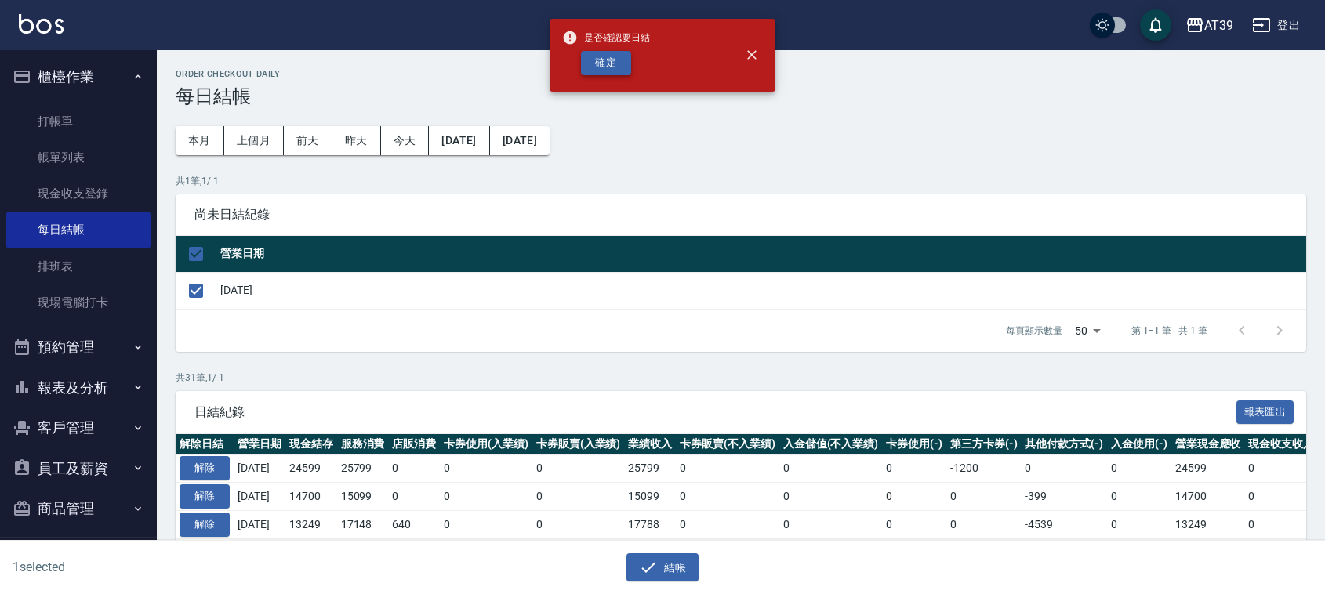
click at [616, 71] on button "確定" at bounding box center [606, 63] width 50 height 24
checkbox input "false"
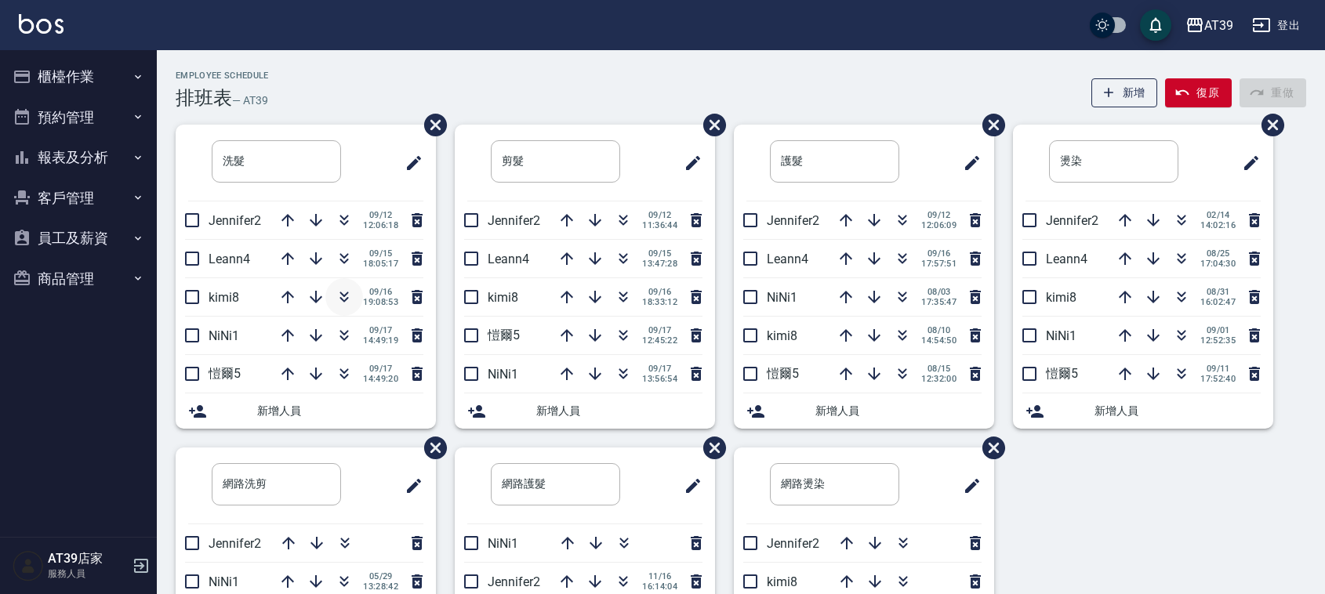
click at [343, 290] on icon "button" at bounding box center [344, 297] width 19 height 19
click at [343, 324] on button "button" at bounding box center [344, 336] width 38 height 38
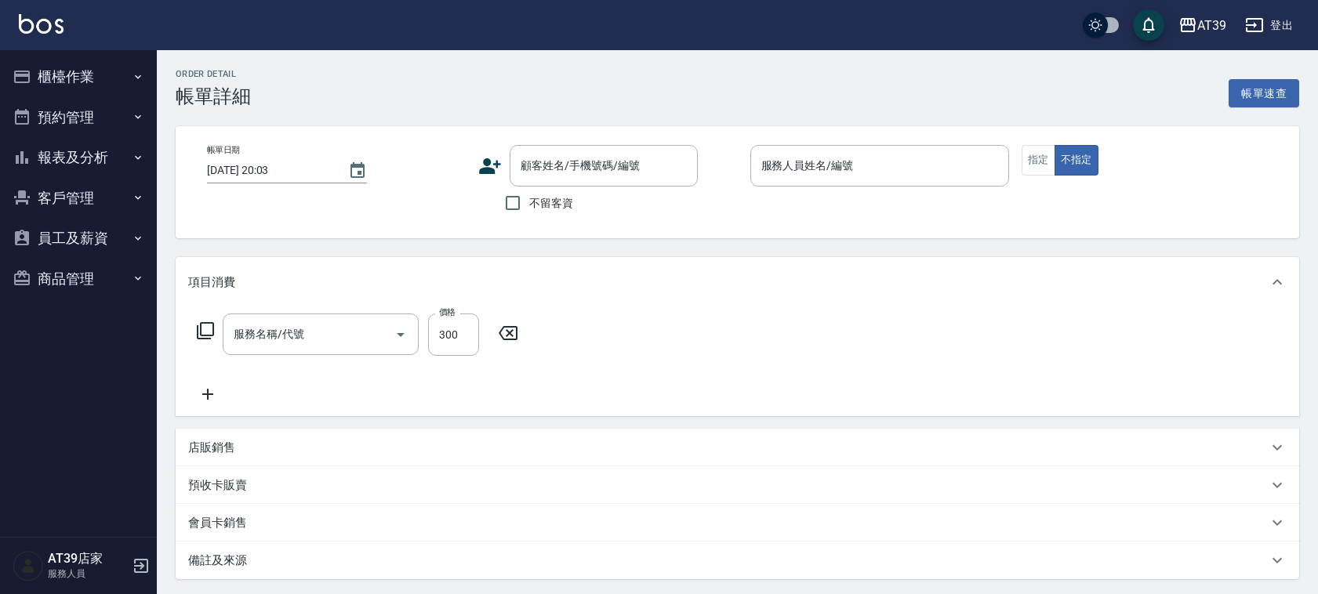
type input "[DATE] 17:39"
type input "愷爾-5"
type input "[PERSON_NAME]/0903721250/5"
type input "B級洗+剪(203)"
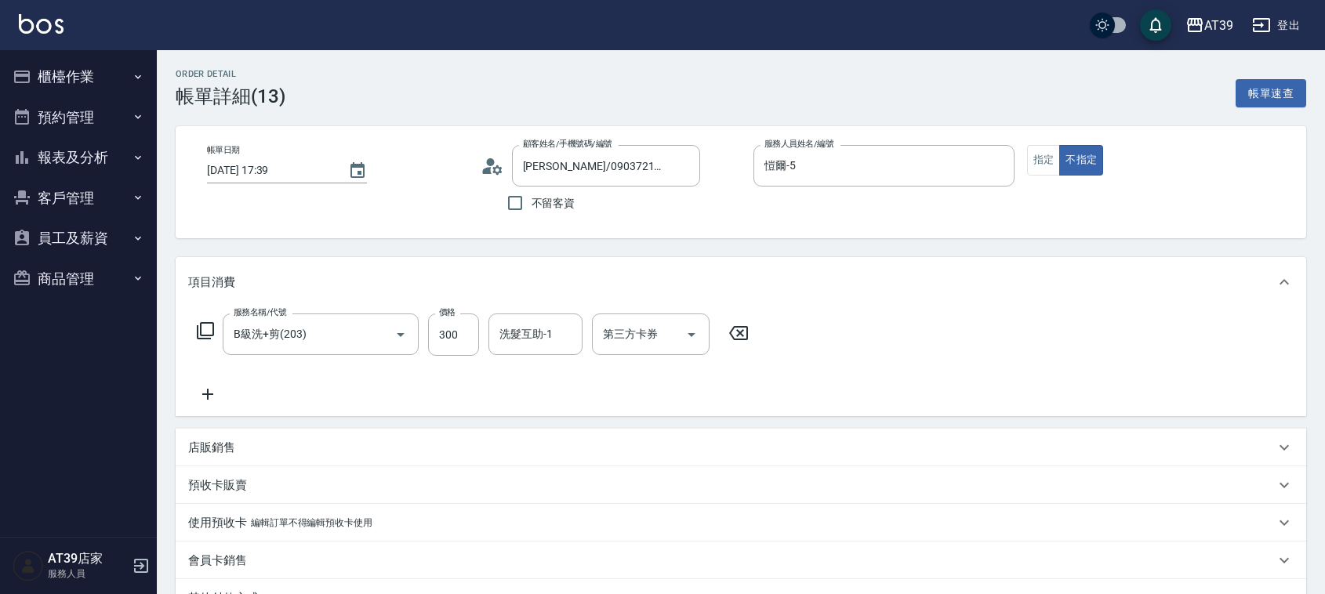
click at [444, 299] on div "項目消費" at bounding box center [741, 282] width 1130 height 50
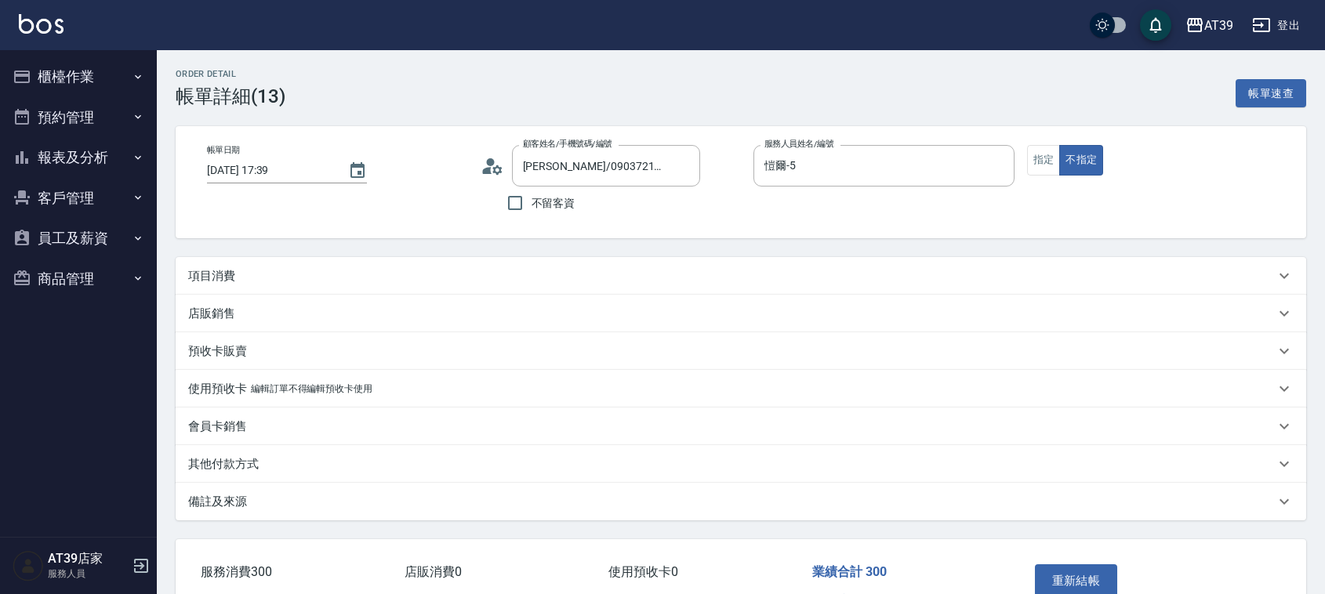
click at [460, 328] on div "店販銷售" at bounding box center [741, 314] width 1130 height 38
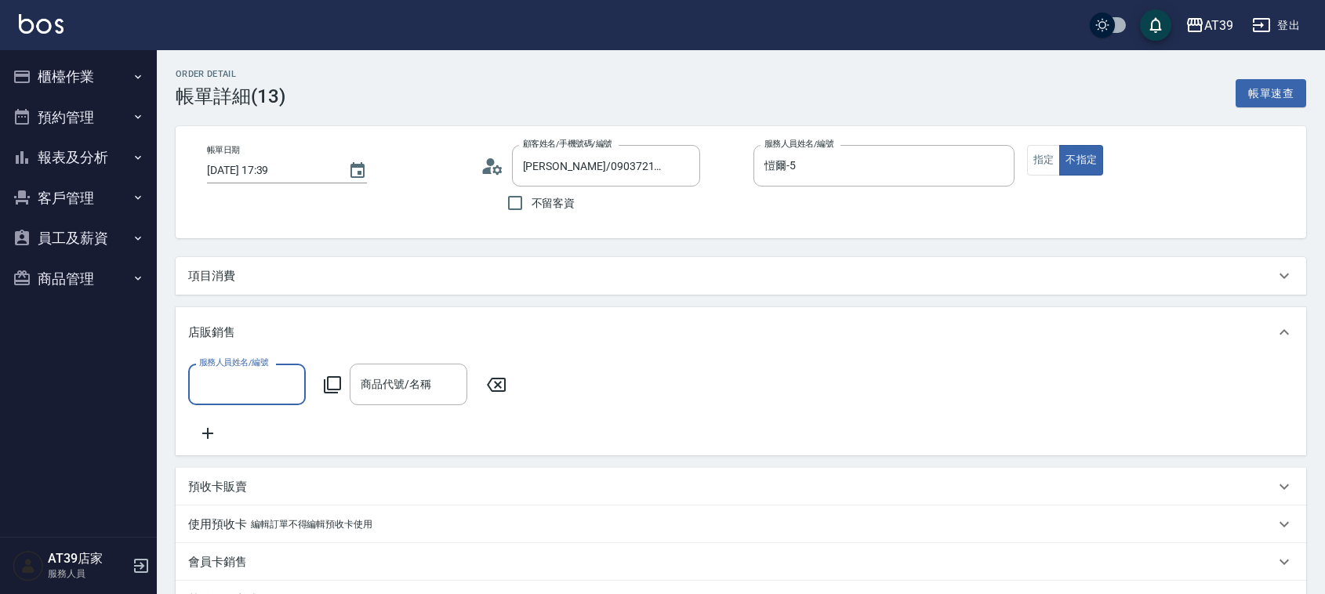
click at [219, 280] on p "項目消費" at bounding box center [211, 276] width 47 height 16
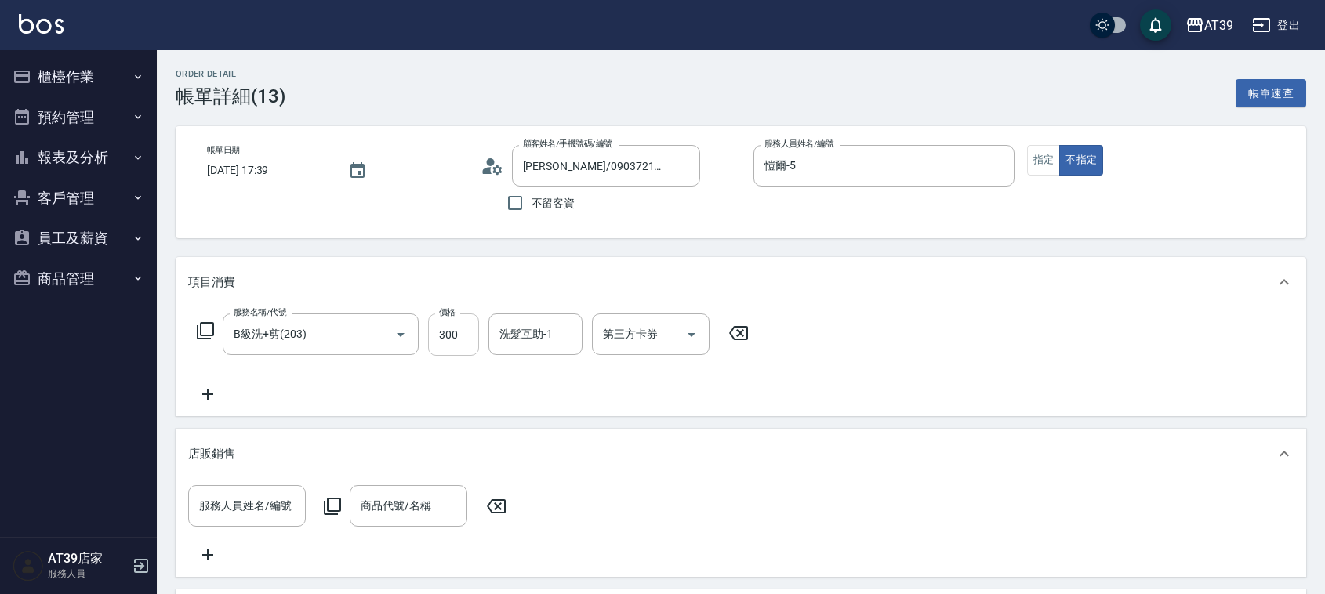
click at [462, 341] on input "300" at bounding box center [453, 335] width 51 height 42
type input "500"
type input "饅頭-87"
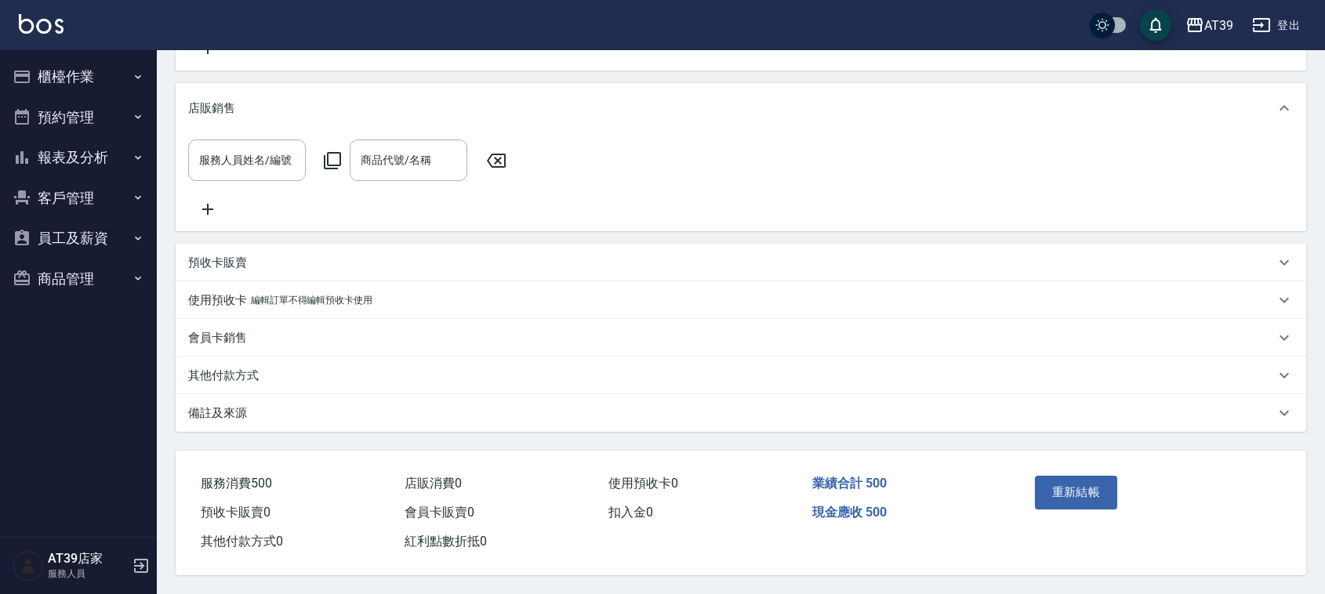
scroll to position [366, 0]
click at [1060, 476] on button "重新結帳" at bounding box center [1076, 492] width 83 height 33
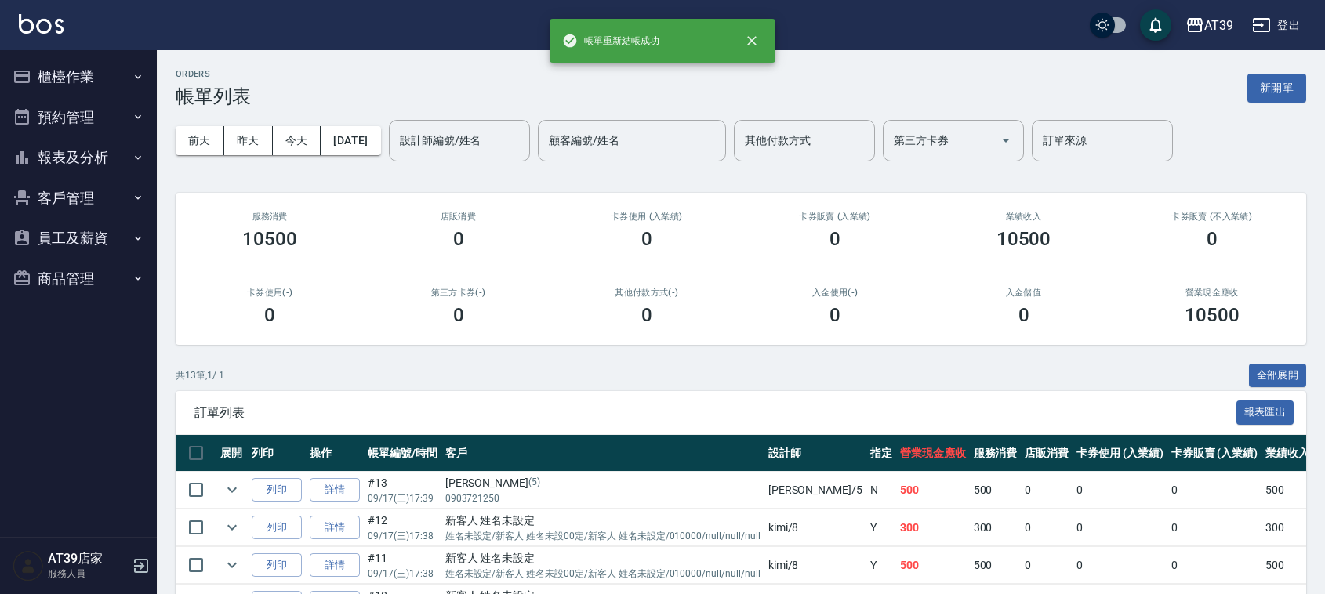
click at [71, 147] on button "報表及分析" at bounding box center [78, 157] width 144 height 41
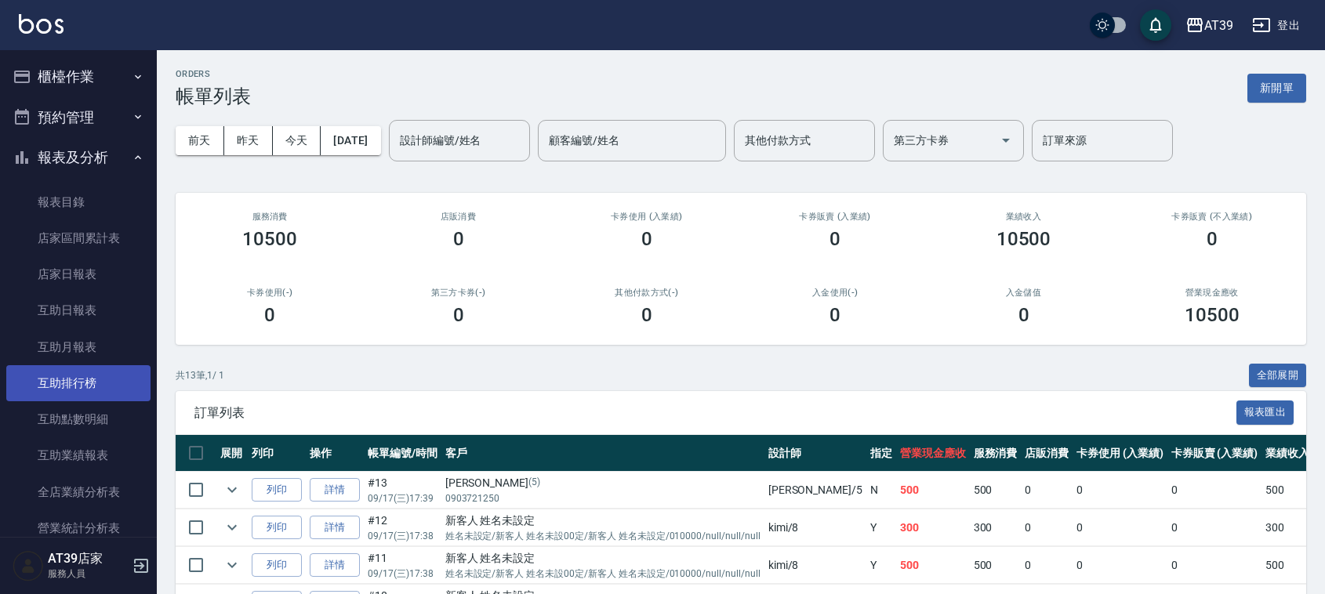
scroll to position [196, 0]
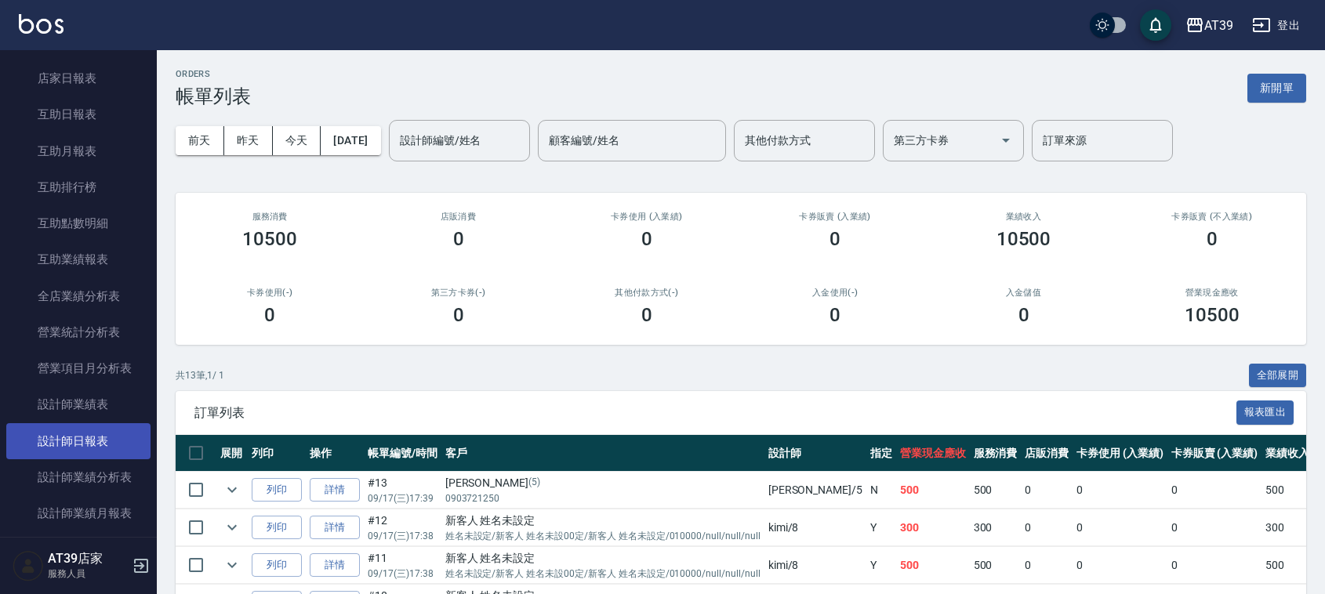
click at [111, 444] on link "設計師日報表" at bounding box center [78, 441] width 144 height 36
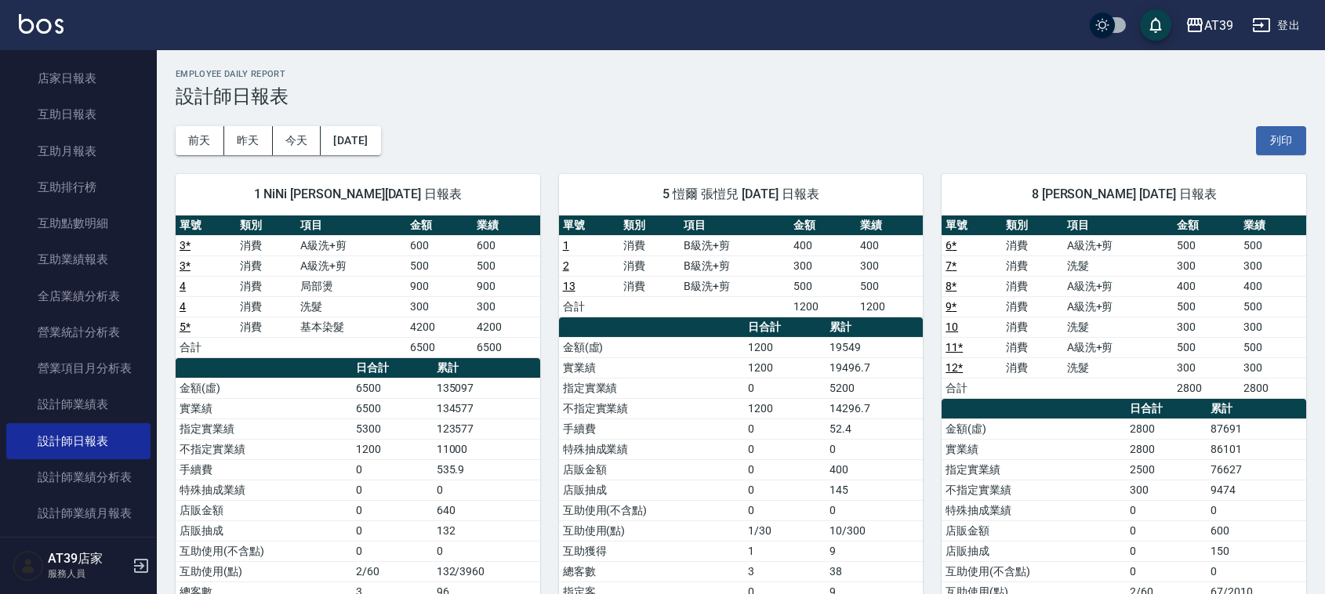
click at [48, 33] on img at bounding box center [41, 24] width 45 height 20
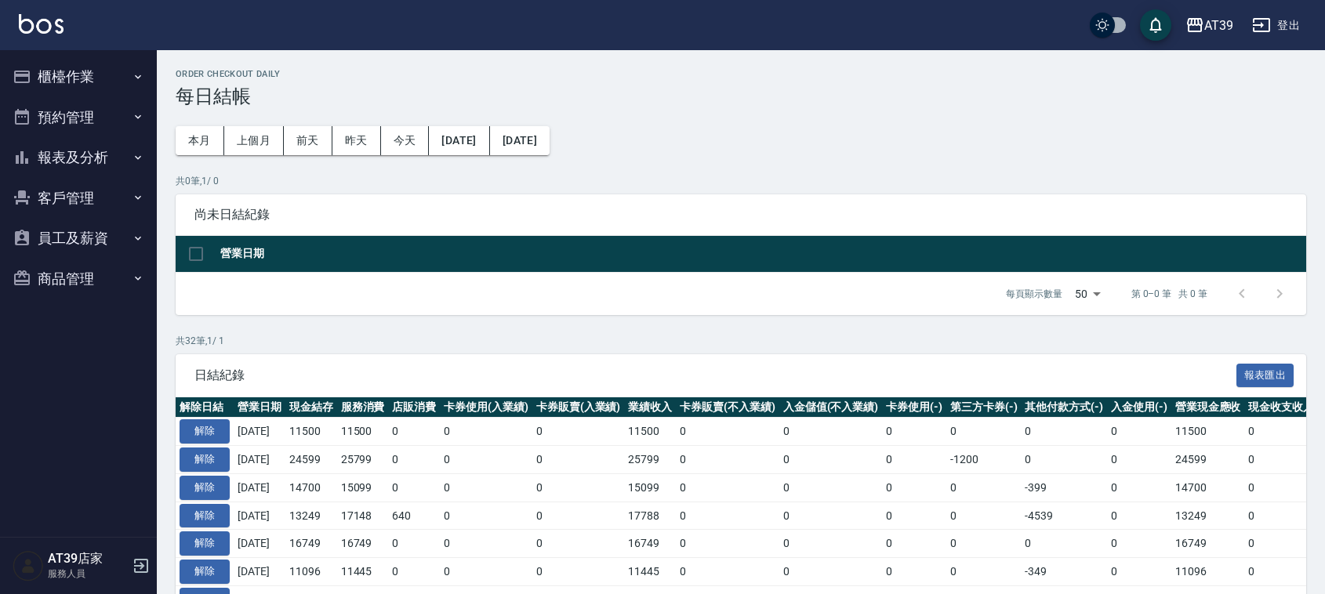
click at [107, 147] on button "報表及分析" at bounding box center [78, 157] width 144 height 41
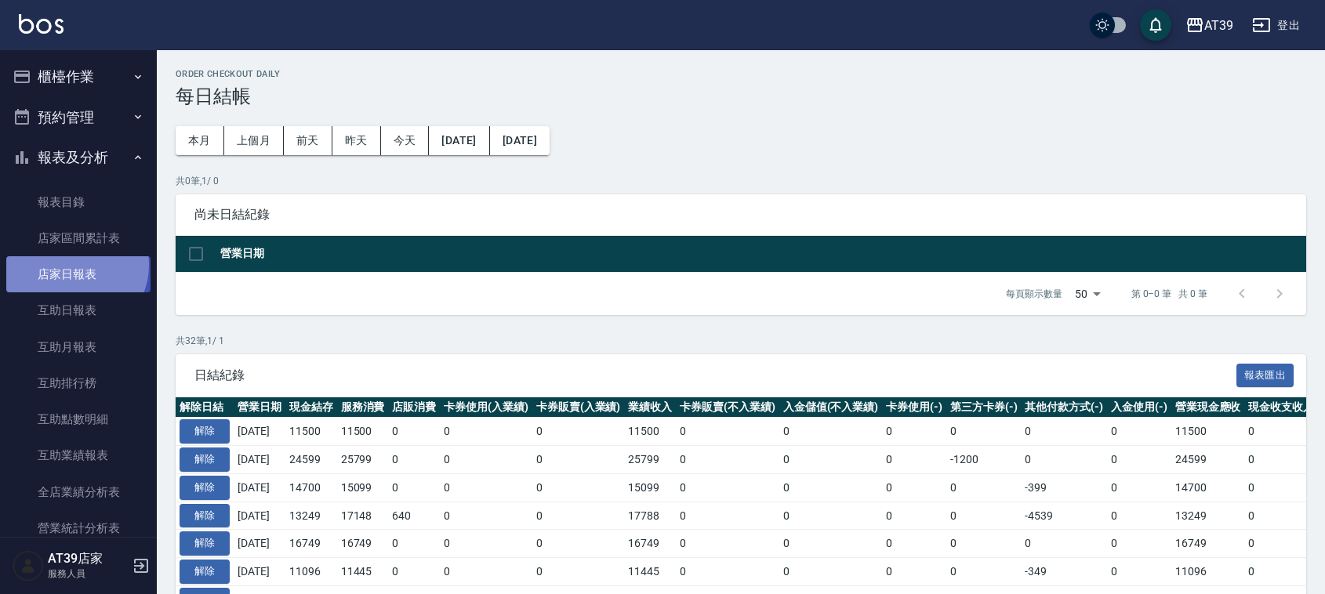
click at [71, 265] on link "店家日報表" at bounding box center [78, 274] width 144 height 36
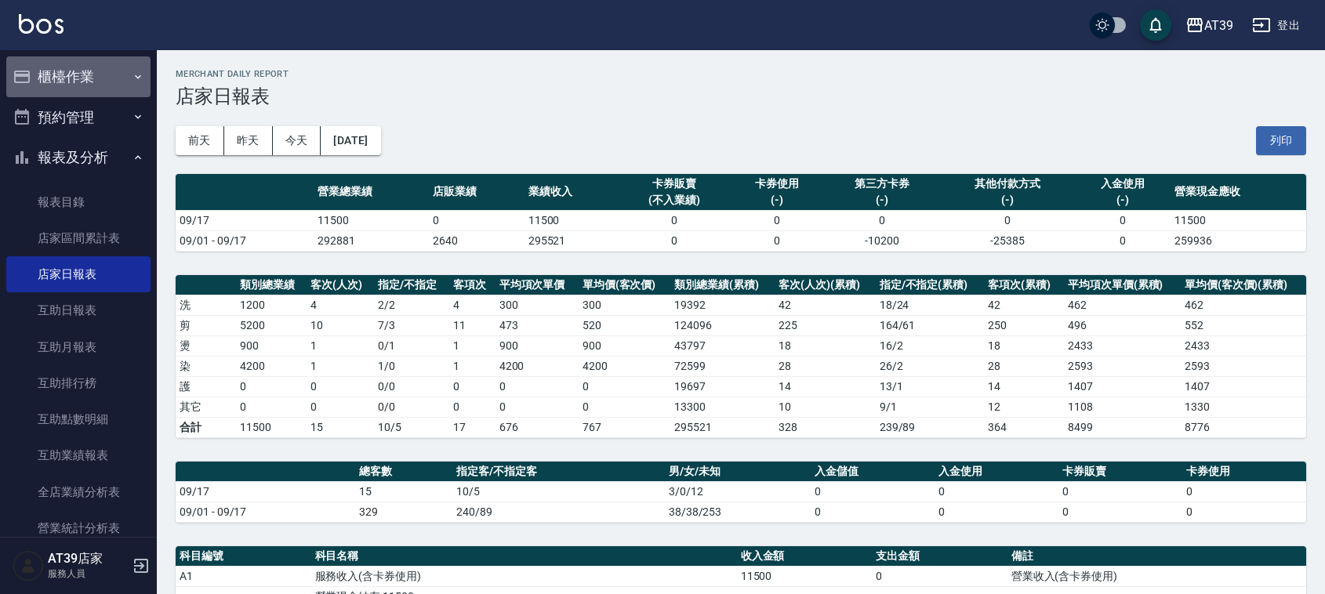
click at [87, 79] on button "櫃檯作業" at bounding box center [78, 76] width 144 height 41
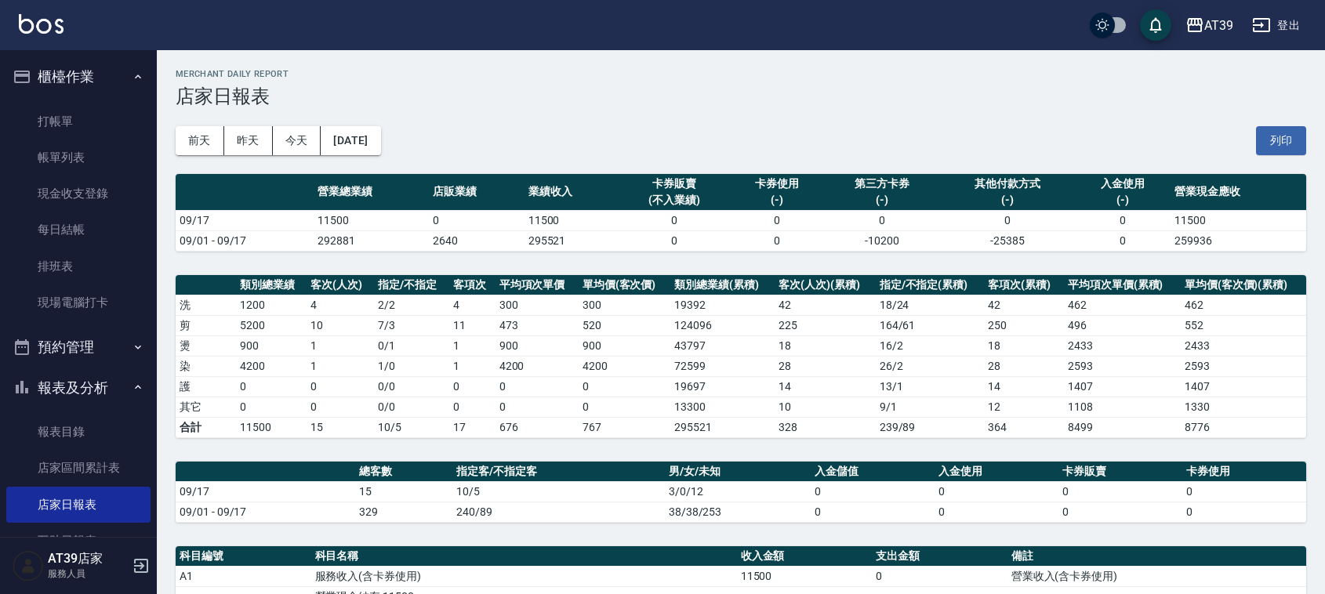
click at [87, 79] on button "櫃檯作業" at bounding box center [78, 76] width 144 height 41
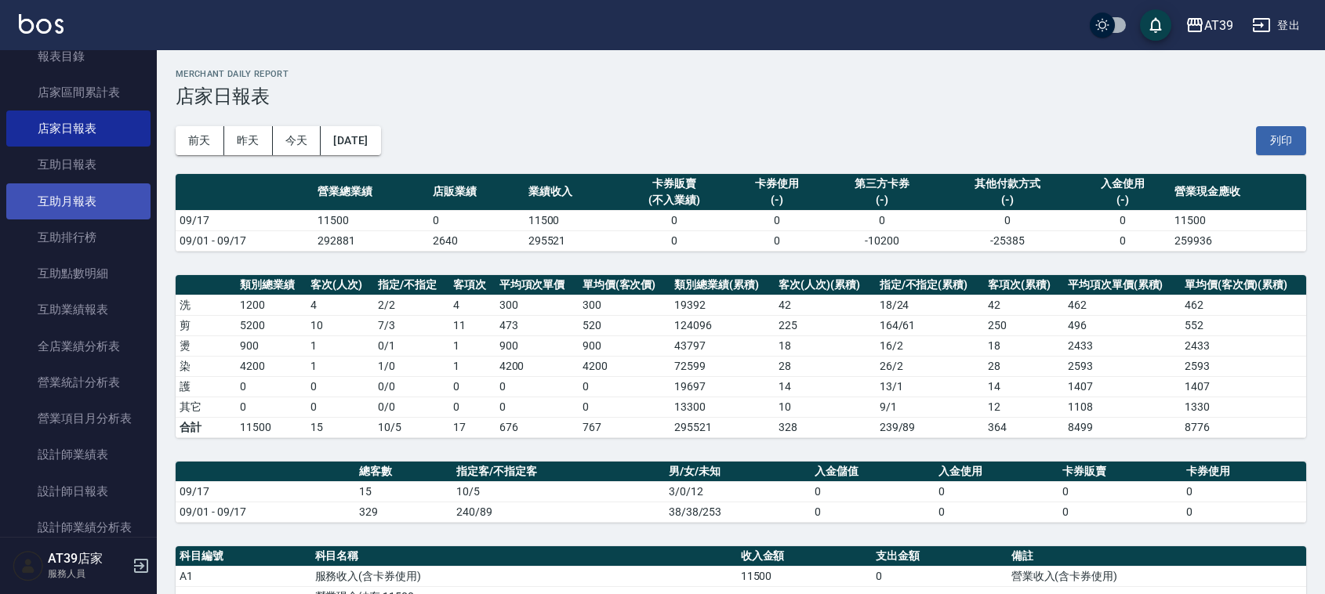
scroll to position [196, 0]
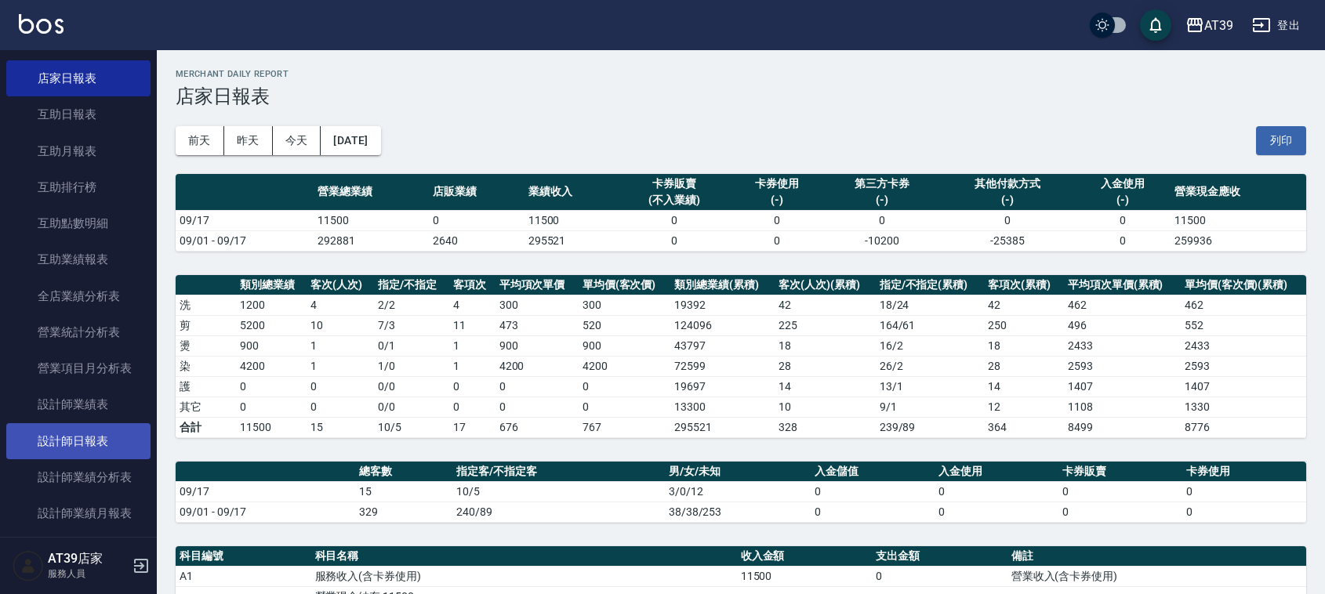
click at [78, 453] on link "設計師日報表" at bounding box center [78, 441] width 144 height 36
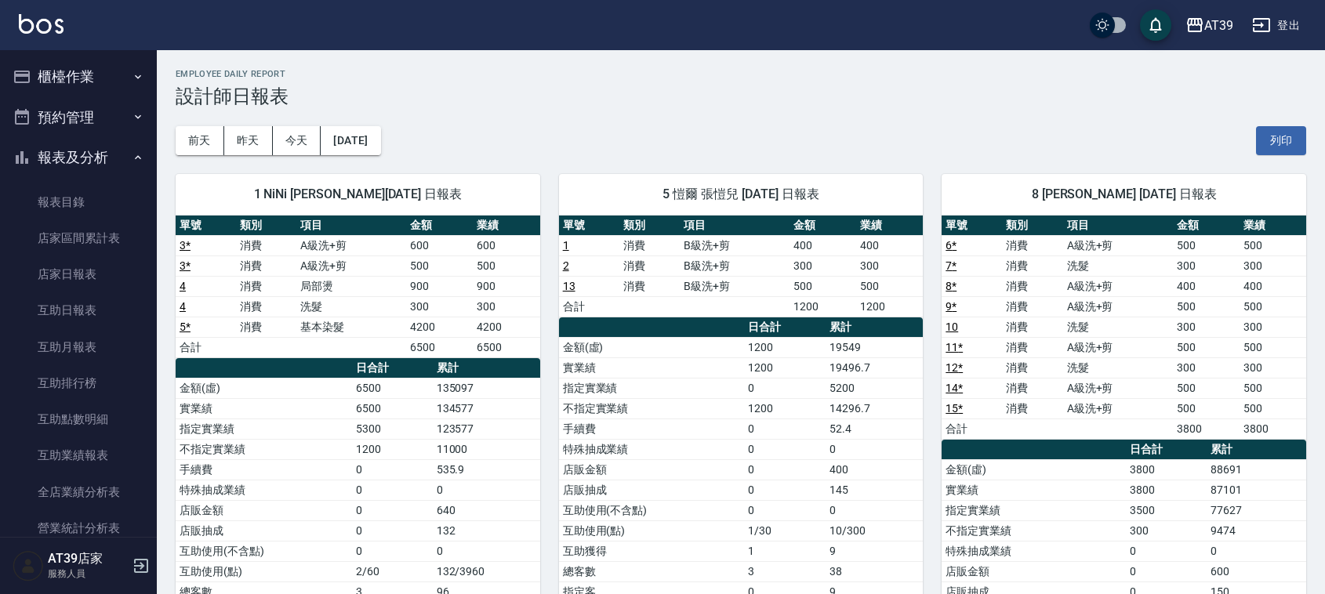
click at [40, 72] on button "櫃檯作業" at bounding box center [78, 76] width 144 height 41
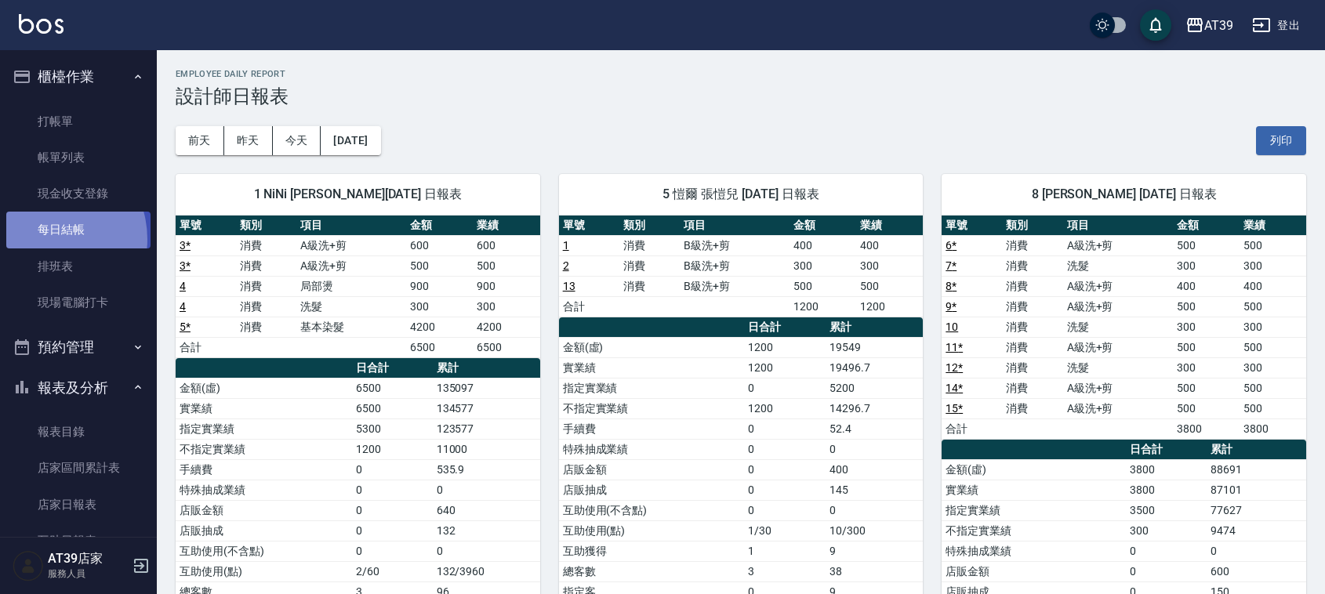
click at [45, 239] on link "每日結帳" at bounding box center [78, 230] width 144 height 36
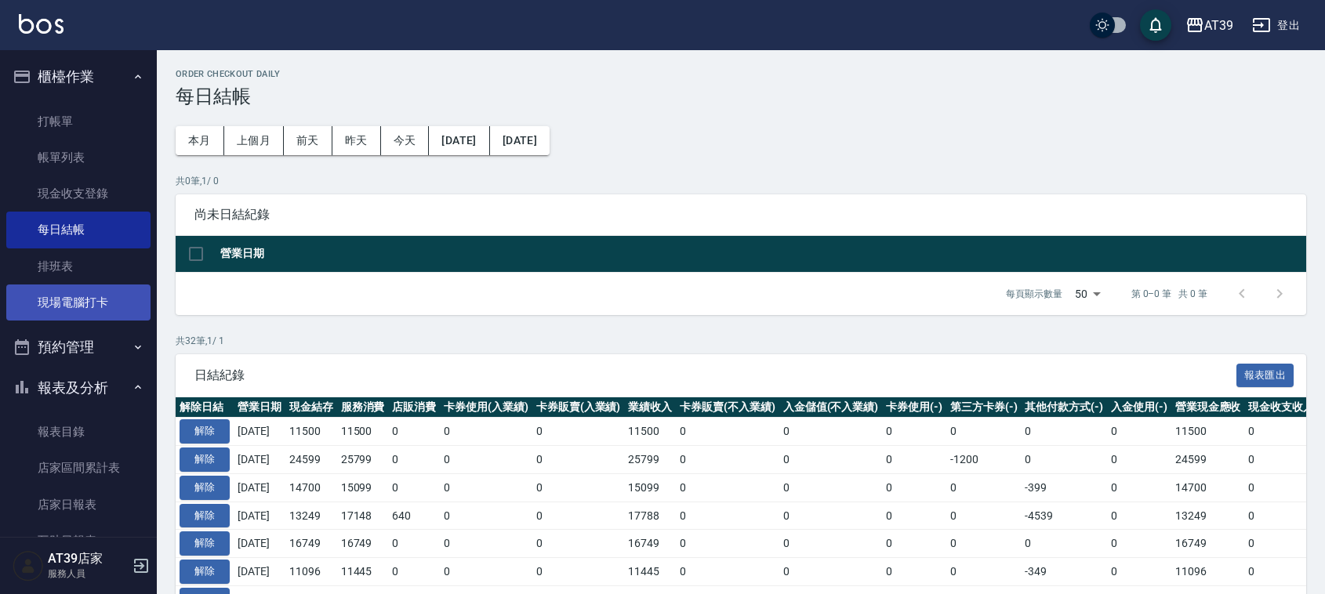
click at [63, 319] on link "現場電腦打卡" at bounding box center [78, 303] width 144 height 36
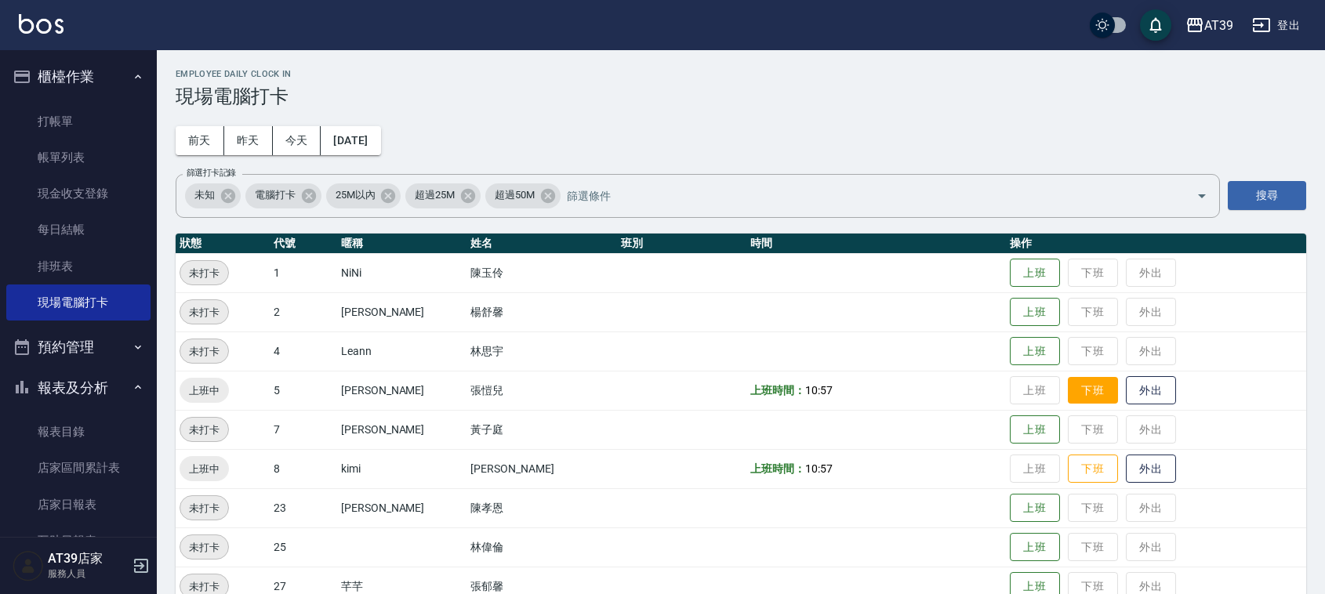
click at [1068, 390] on button "下班" at bounding box center [1093, 390] width 50 height 27
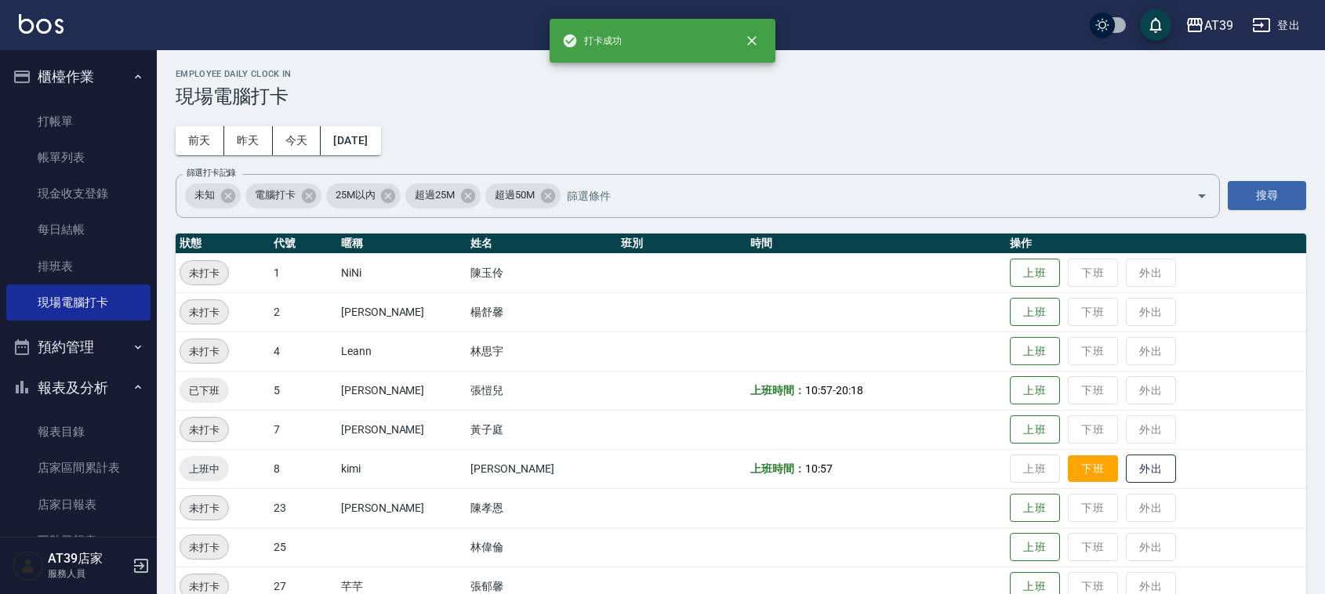
click at [1068, 466] on button "下班" at bounding box center [1093, 468] width 50 height 27
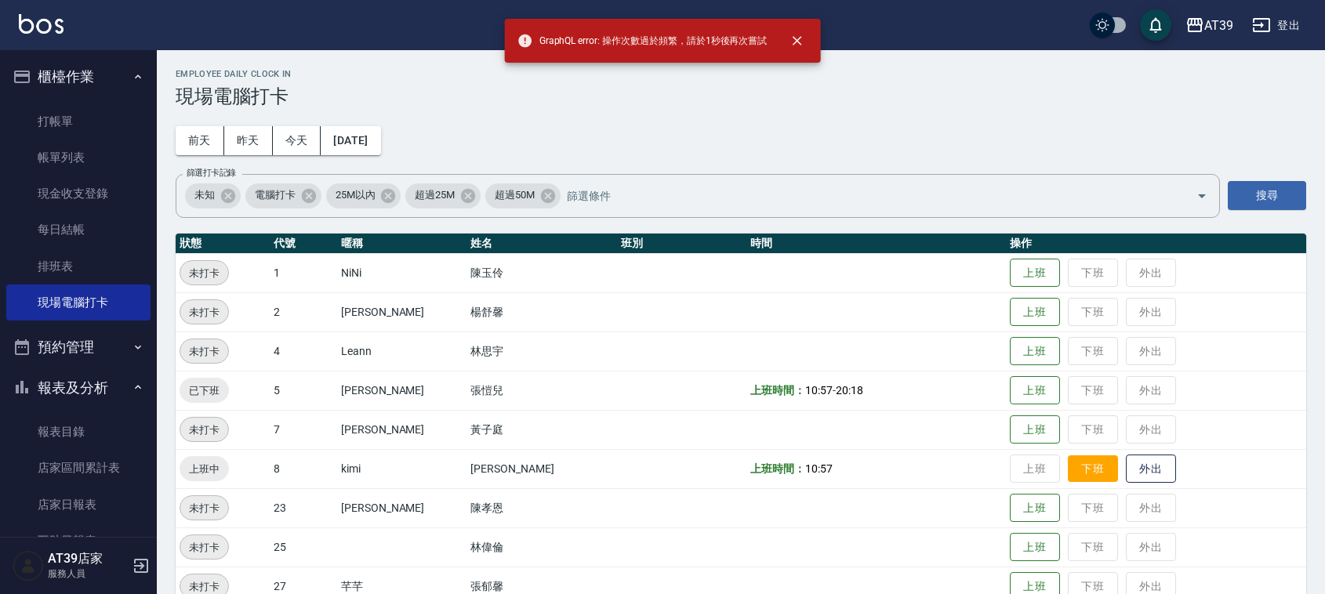
click at [1068, 466] on button "下班" at bounding box center [1093, 468] width 50 height 27
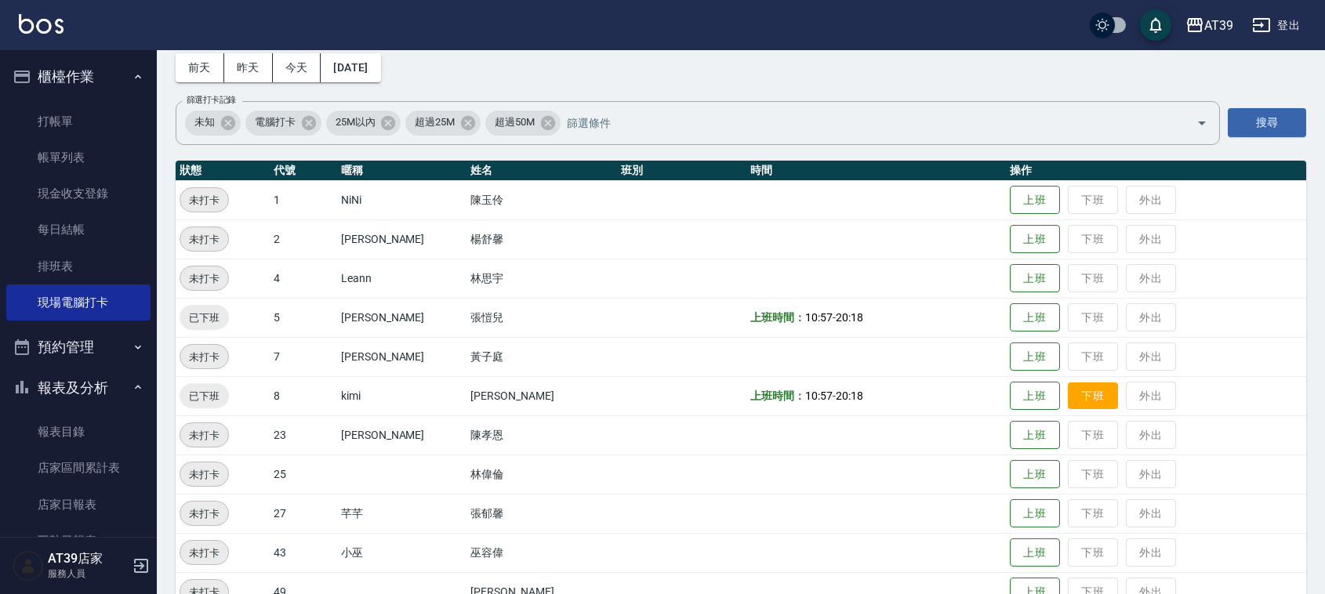
scroll to position [265, 0]
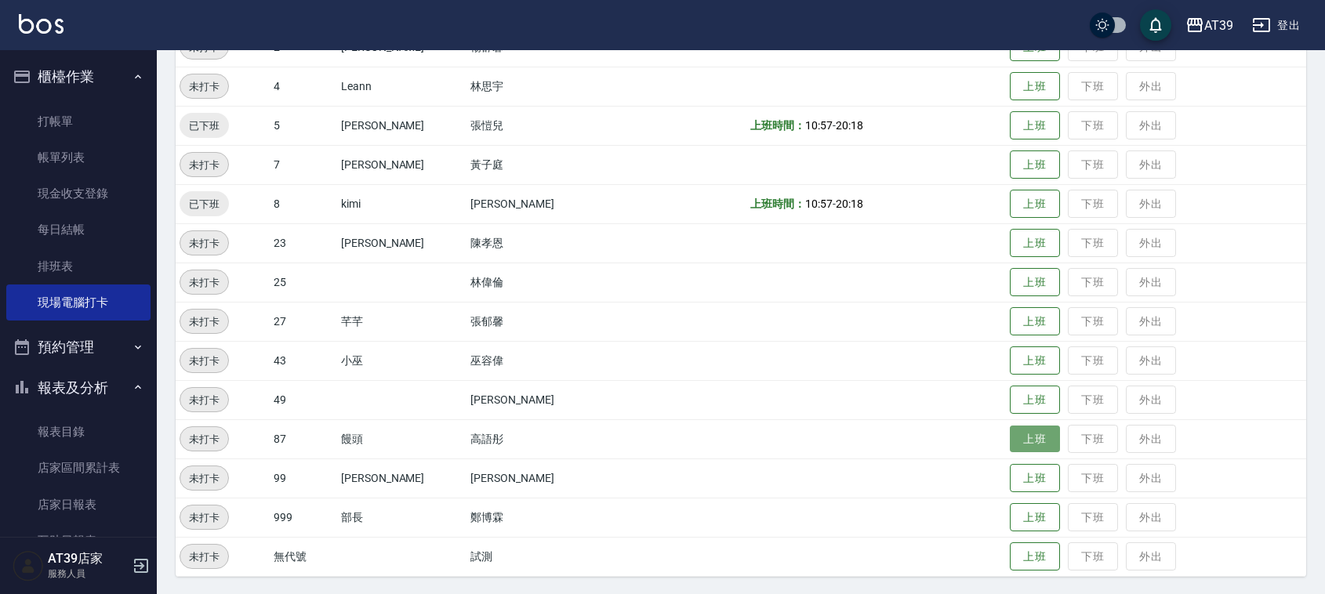
click at [1010, 436] on button "上班" at bounding box center [1035, 439] width 50 height 27
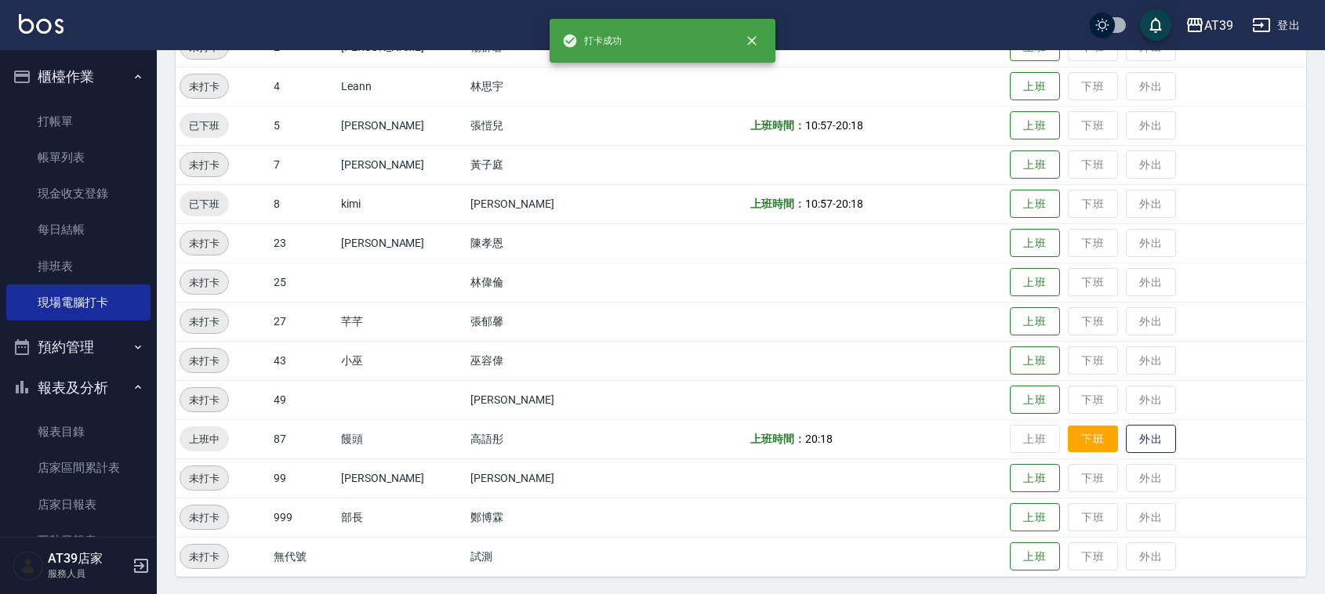
click at [1068, 439] on button "下班" at bounding box center [1093, 439] width 50 height 27
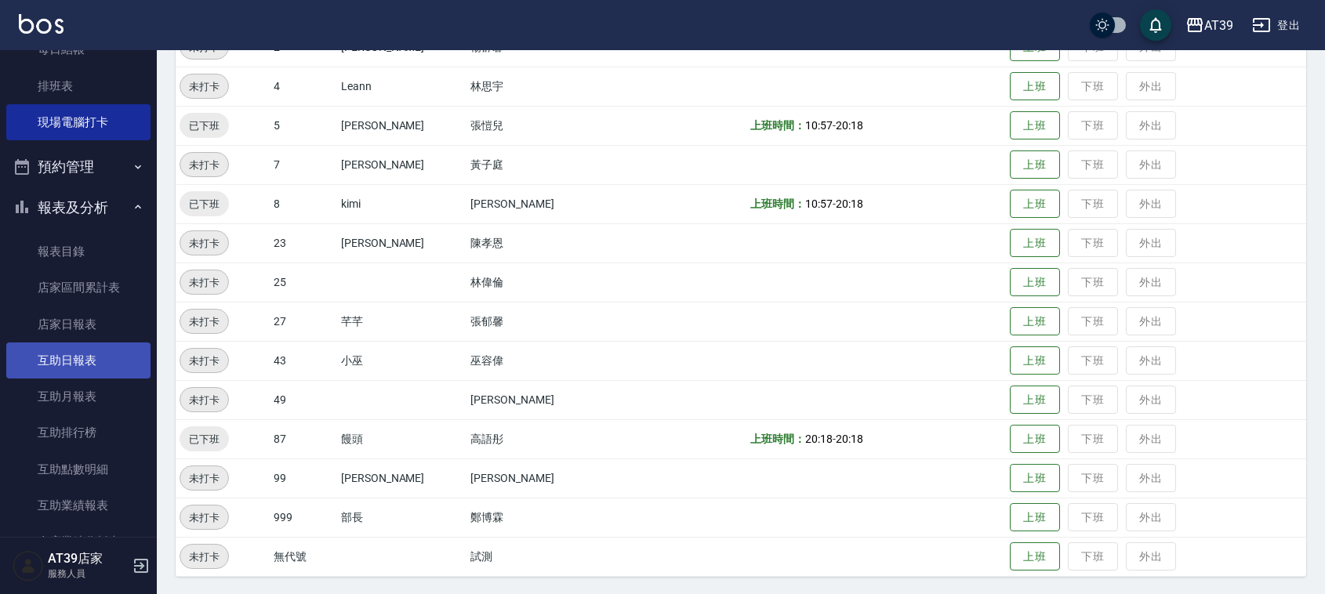
scroll to position [196, 0]
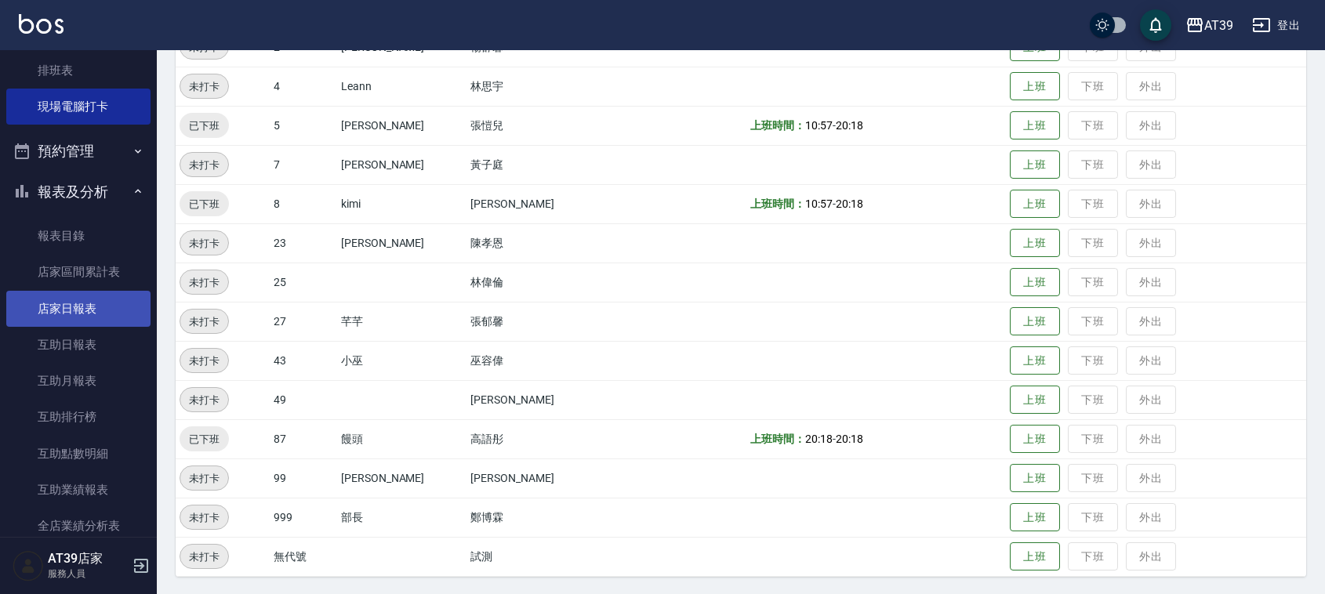
click at [95, 306] on link "店家日報表" at bounding box center [78, 309] width 144 height 36
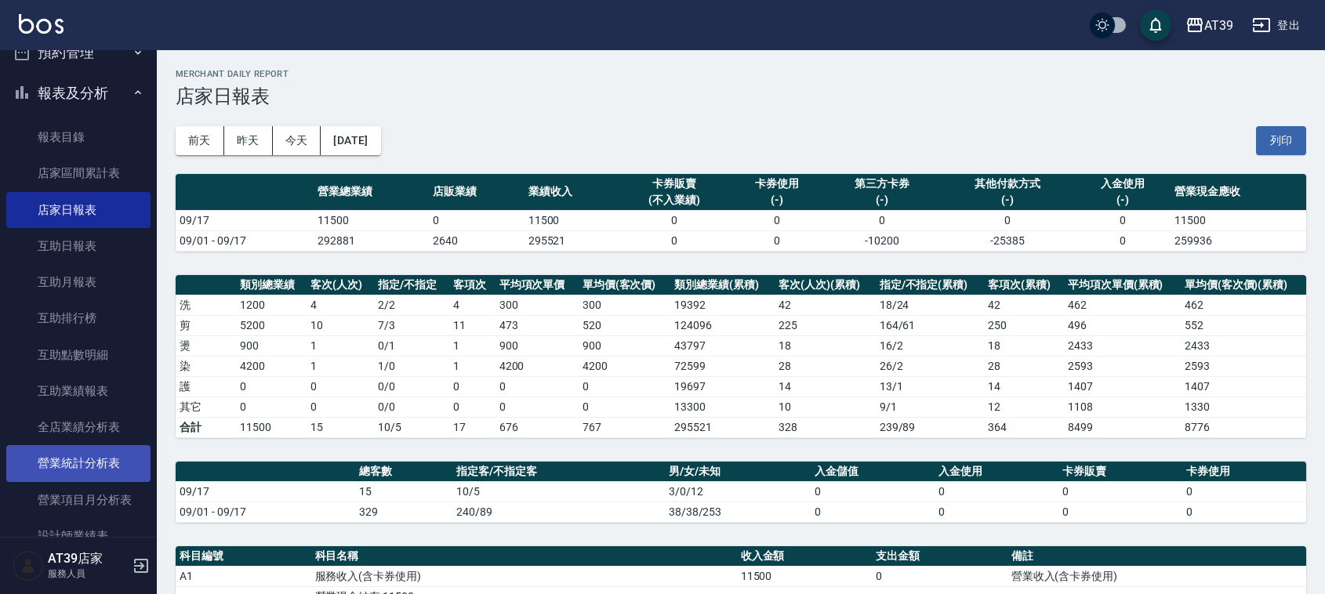
scroll to position [392, 0]
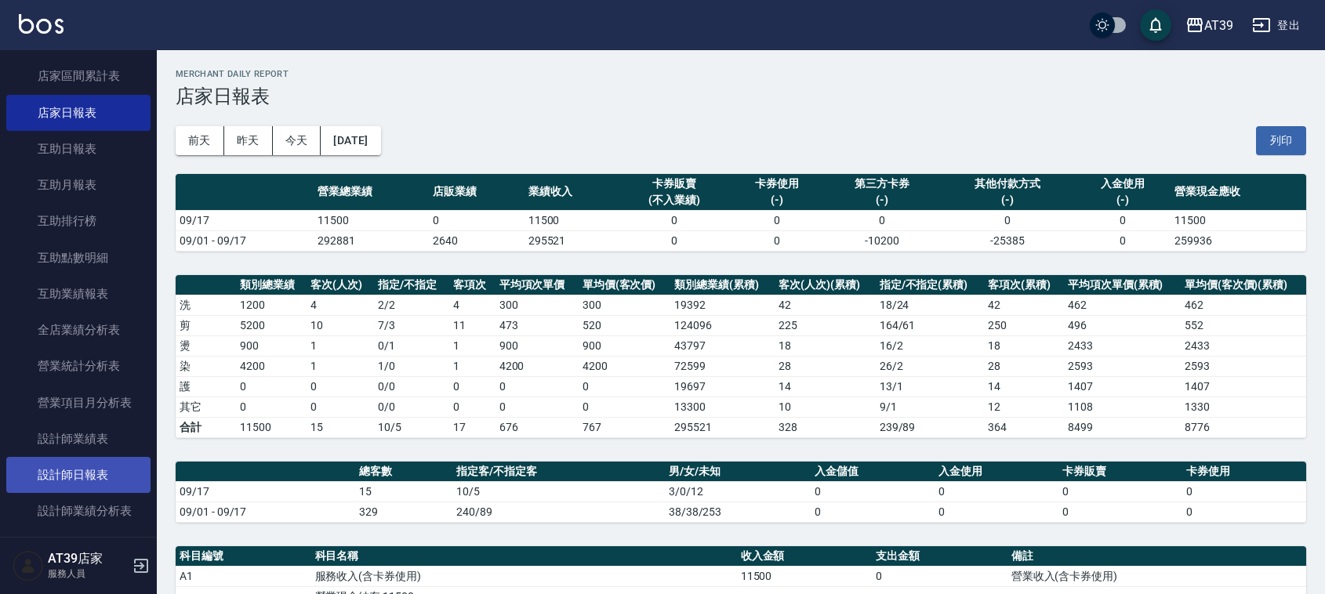
click at [83, 461] on link "設計師日報表" at bounding box center [78, 475] width 144 height 36
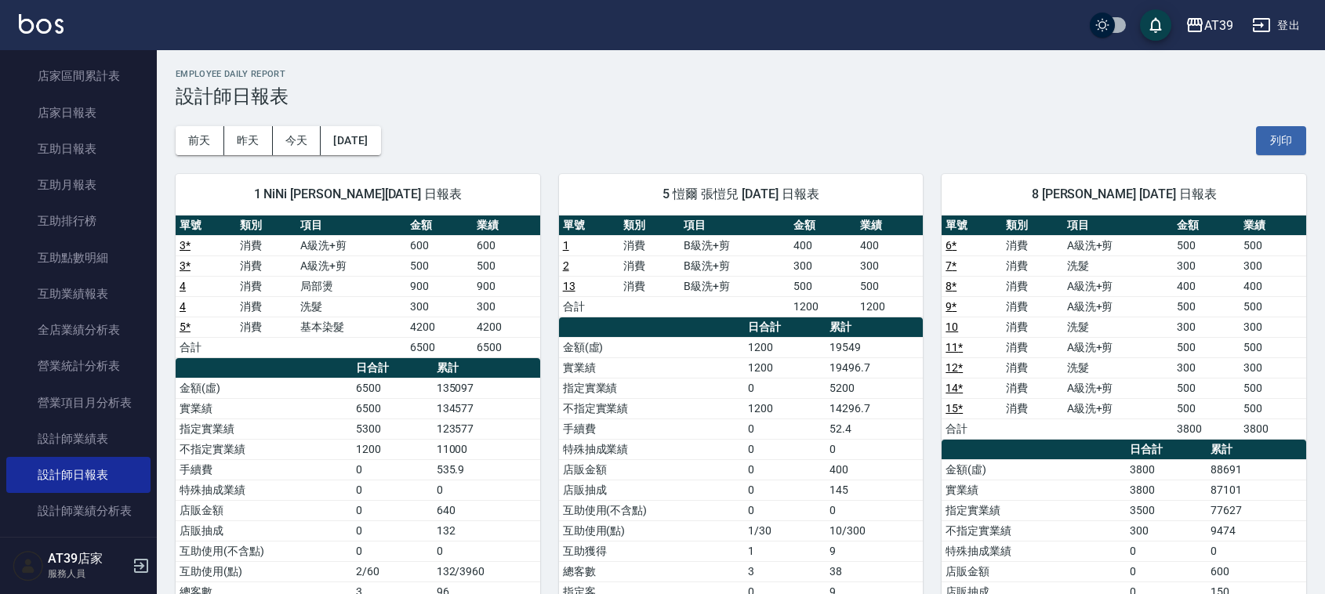
click at [832, 129] on div "前天 昨天 今天 2025/09/17 列印" at bounding box center [741, 140] width 1130 height 67
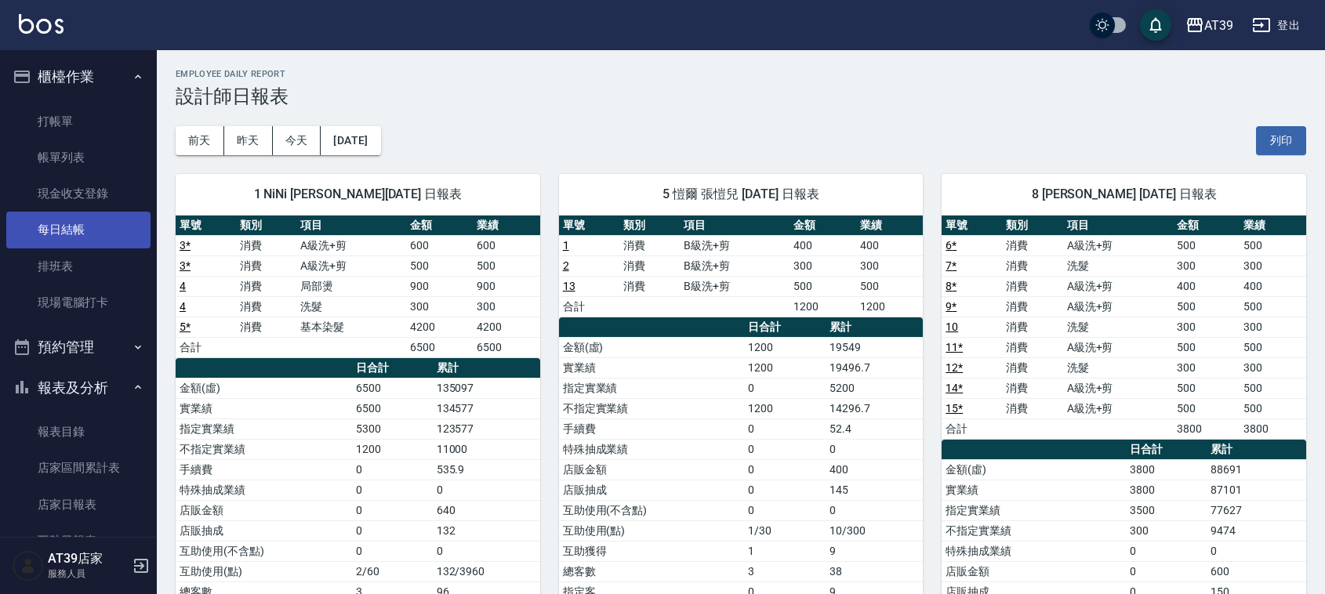
click at [71, 227] on link "每日結帳" at bounding box center [78, 230] width 144 height 36
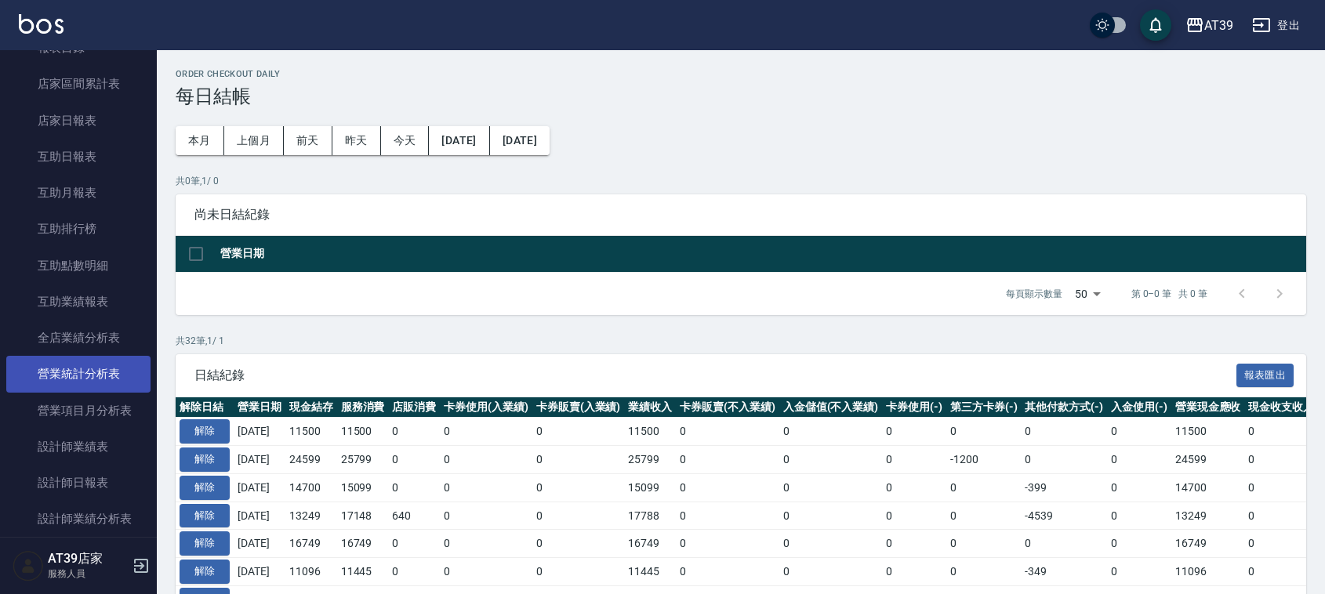
scroll to position [392, 0]
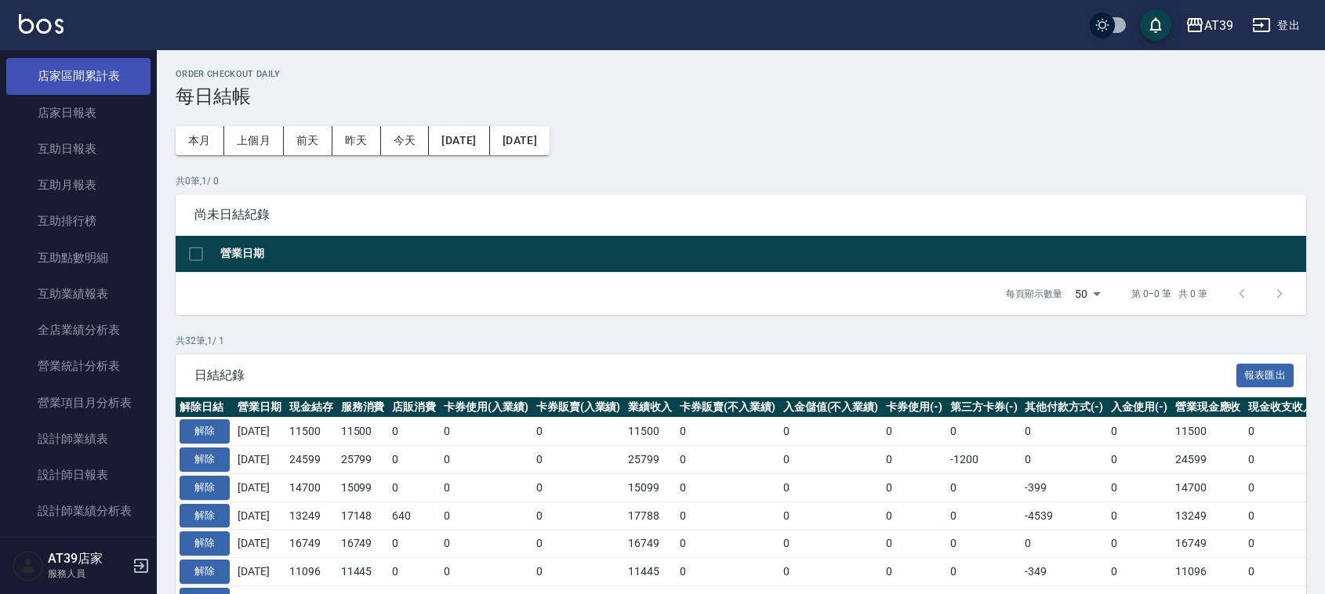
click at [90, 91] on link "店家區間累計表" at bounding box center [78, 76] width 144 height 36
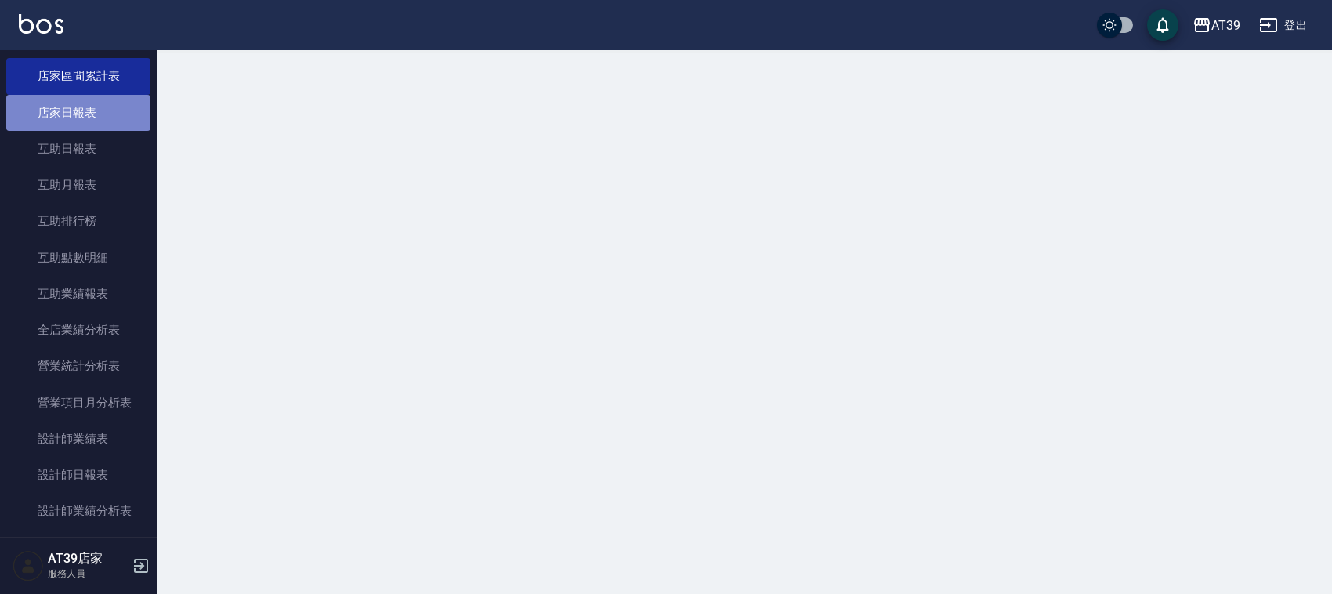
click at [89, 108] on link "店家日報表" at bounding box center [78, 113] width 144 height 36
